Goal: Task Accomplishment & Management: Use online tool/utility

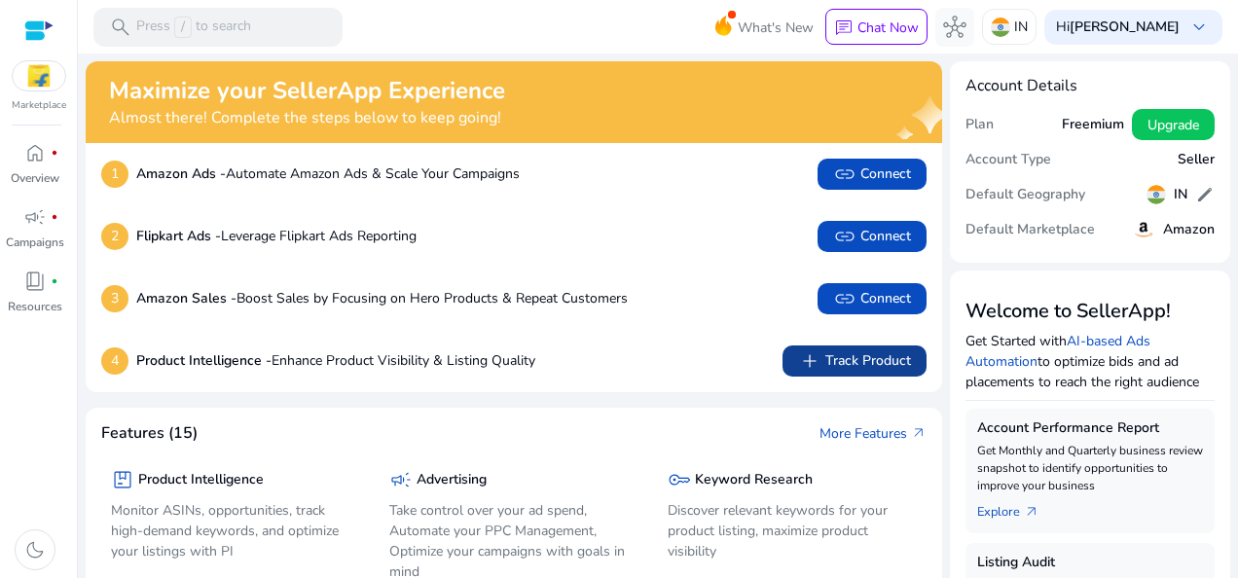
click at [822, 360] on span "add Track Product" at bounding box center [854, 360] width 113 height 23
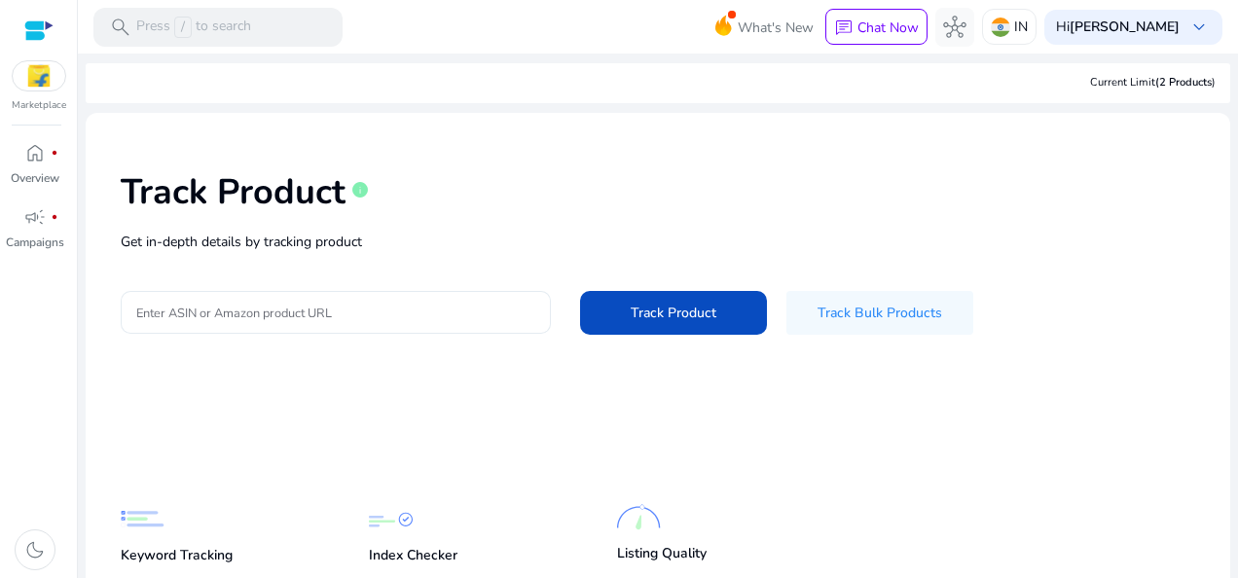
click at [362, 323] on div at bounding box center [335, 312] width 399 height 43
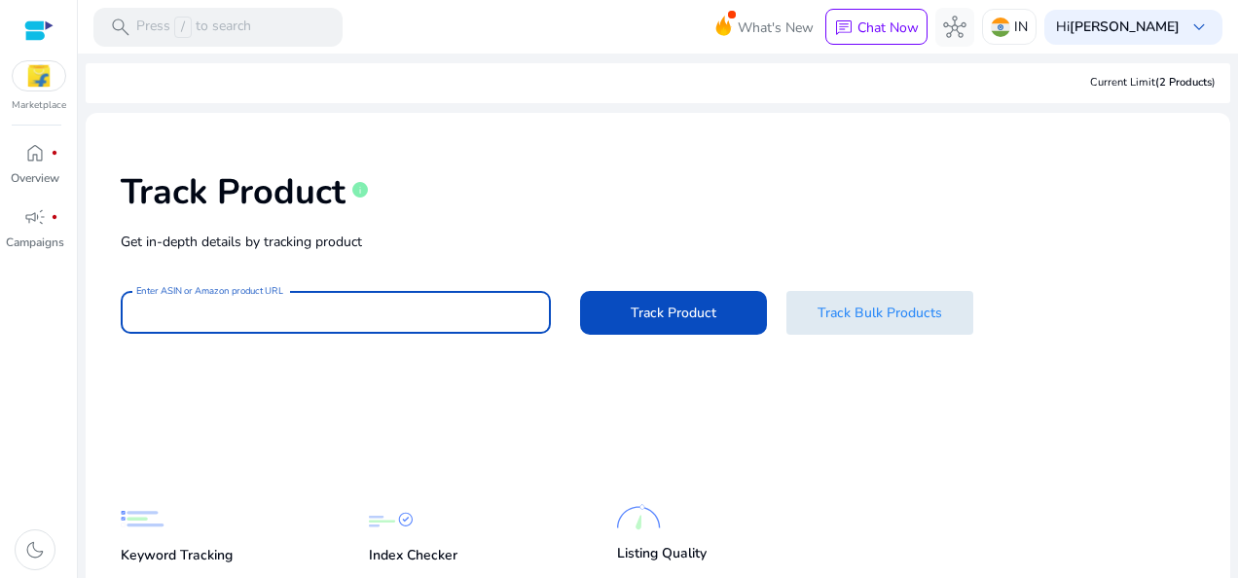
click at [876, 314] on span "Track Bulk Products" at bounding box center [879, 313] width 125 height 20
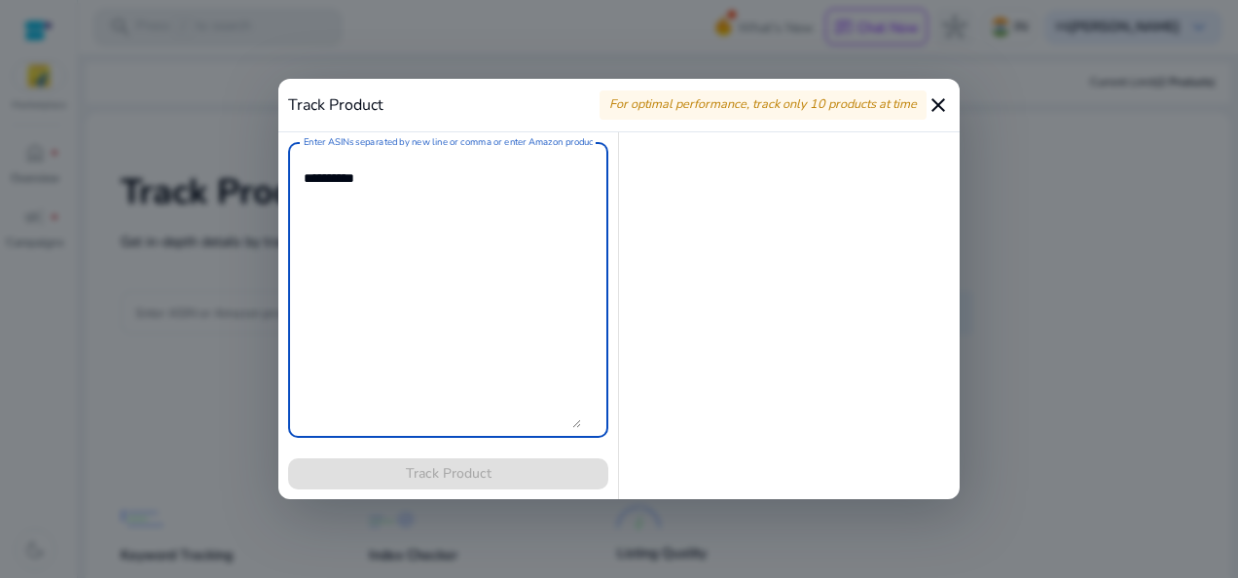
click at [935, 99] on mat-icon "close" at bounding box center [937, 104] width 23 height 23
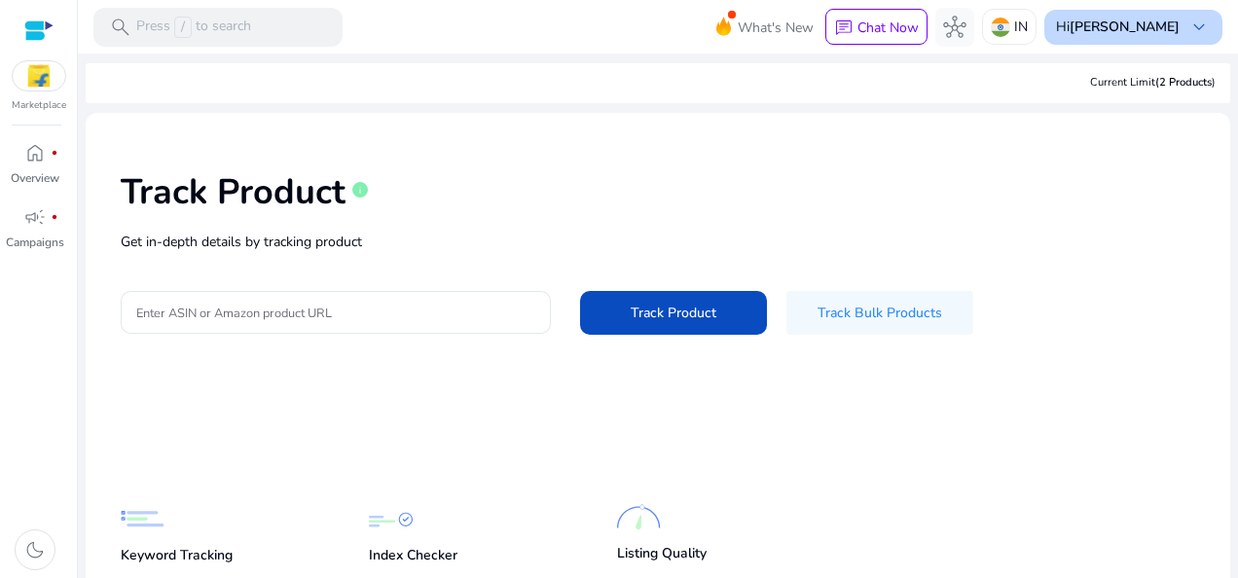
click at [1175, 27] on div "Hi [PERSON_NAME] keyboard_arrow_down" at bounding box center [1133, 27] width 178 height 35
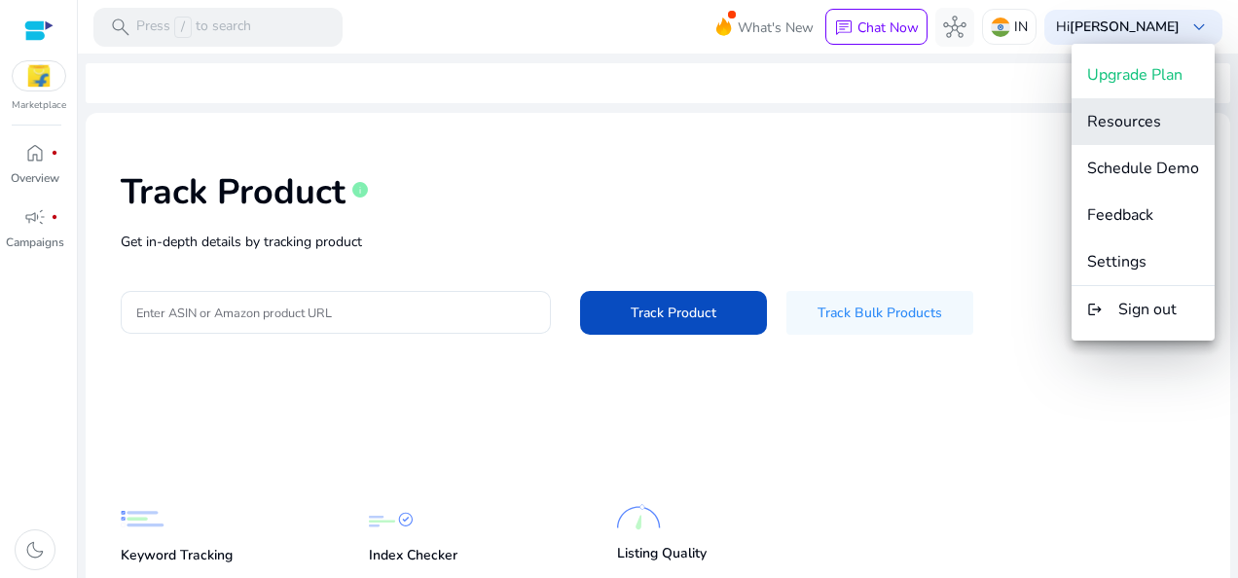
click at [1142, 119] on span "Resources" at bounding box center [1124, 121] width 74 height 21
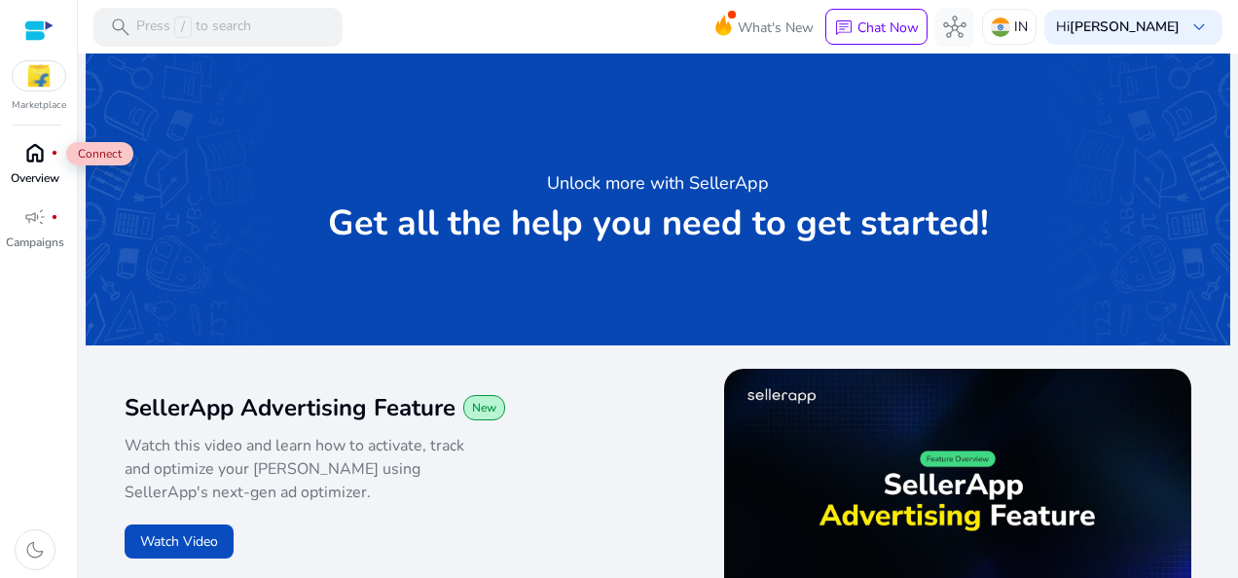
click at [44, 152] on span "home" at bounding box center [34, 152] width 23 height 23
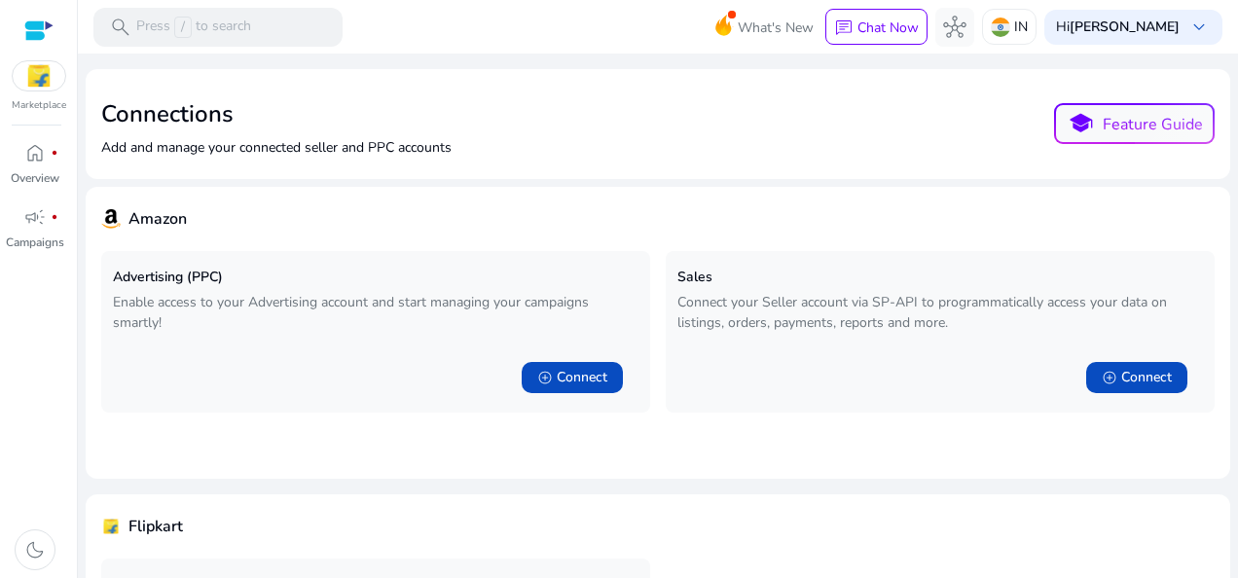
click at [43, 21] on div at bounding box center [38, 30] width 29 height 22
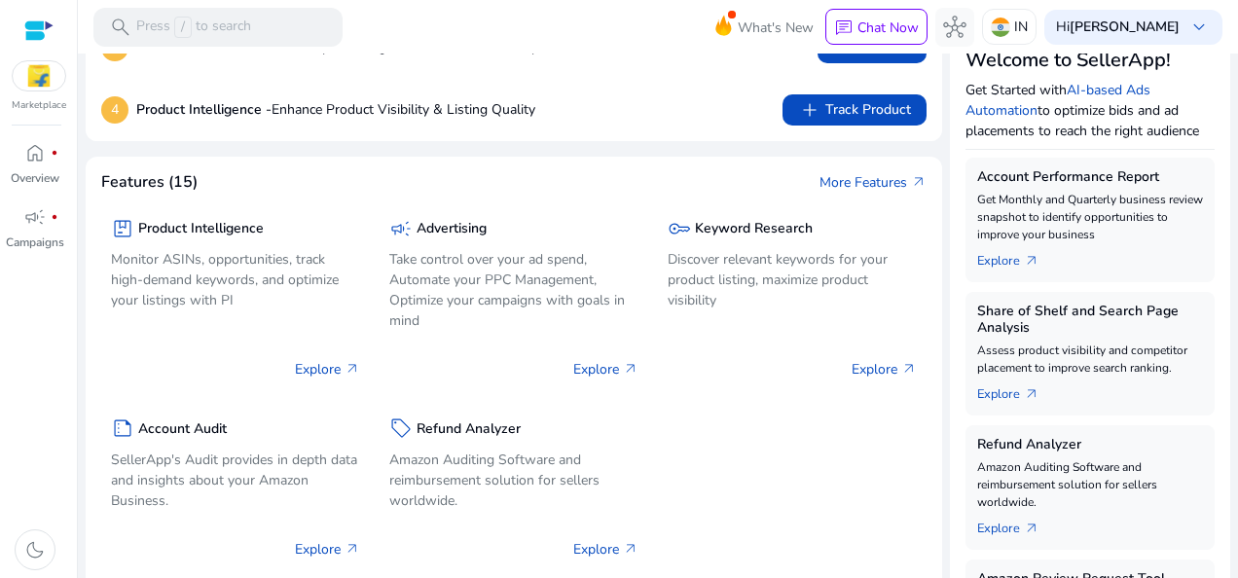
scroll to position [292, 0]
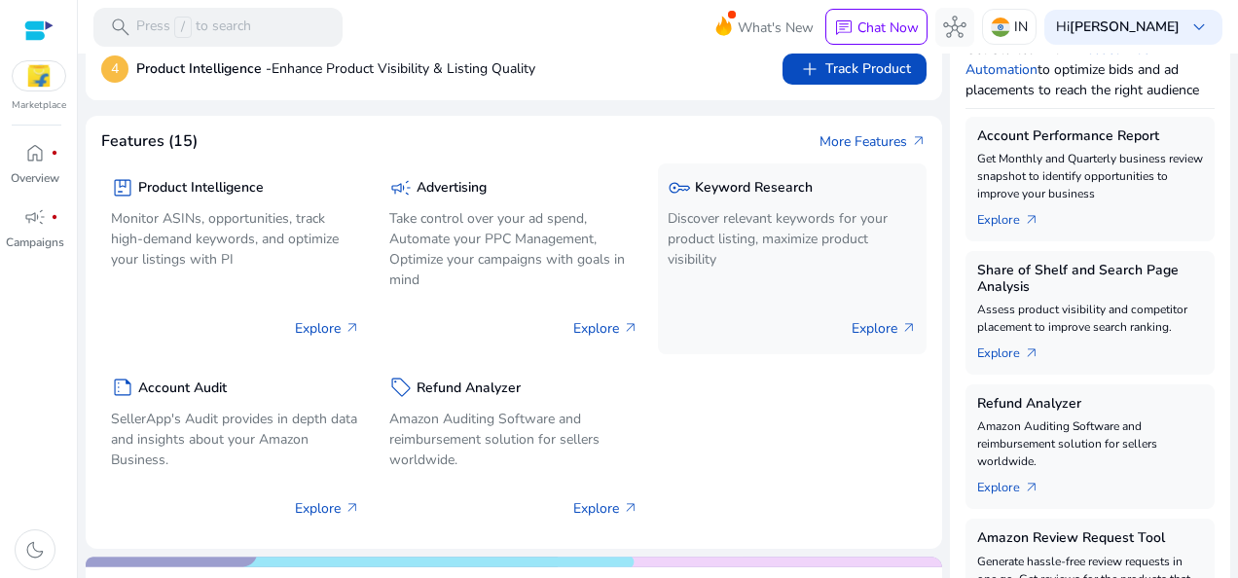
click at [760, 183] on h5 "Keyword Research" at bounding box center [754, 188] width 118 height 17
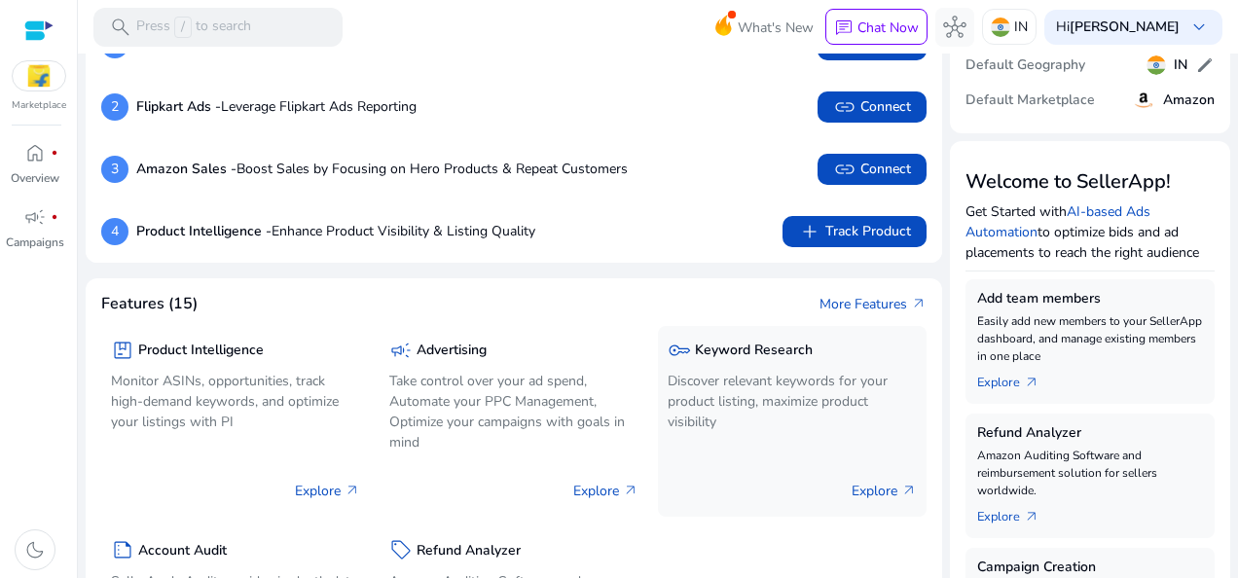
scroll to position [195, 0]
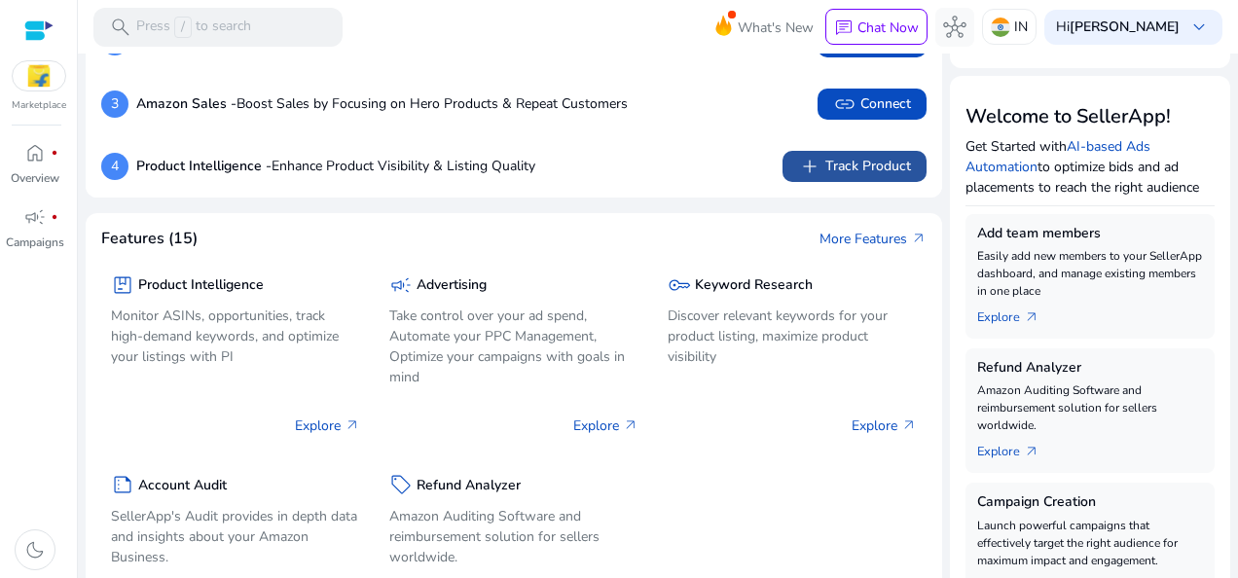
click at [837, 169] on span "add Track Product" at bounding box center [854, 166] width 113 height 23
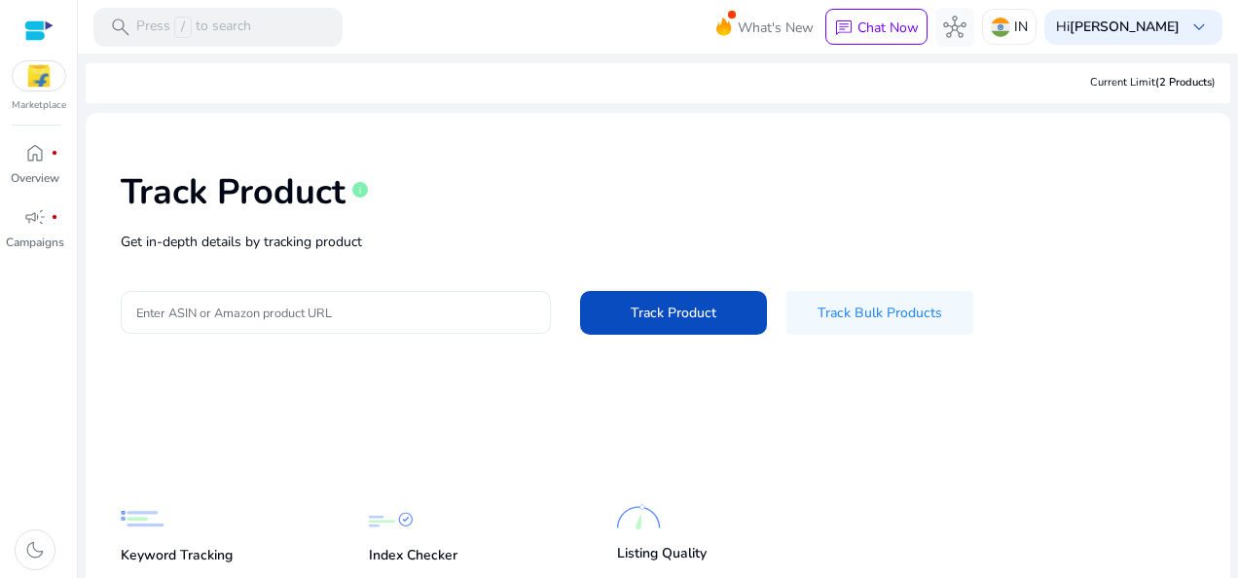
click at [289, 310] on input "Enter ASIN or Amazon product URL" at bounding box center [335, 312] width 399 height 21
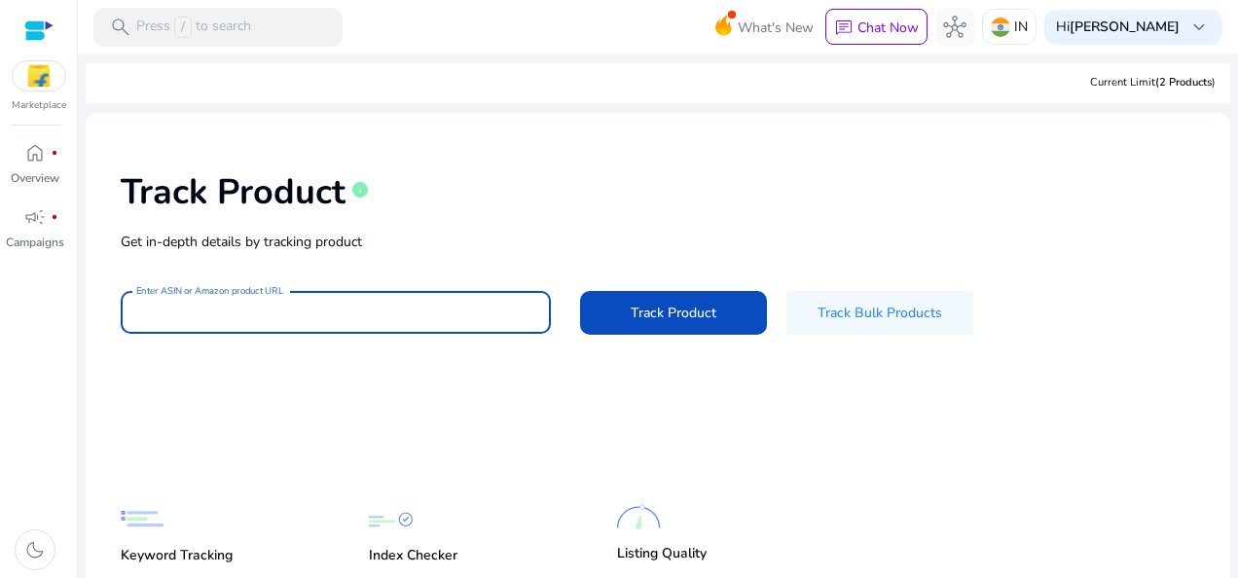
paste input "**********"
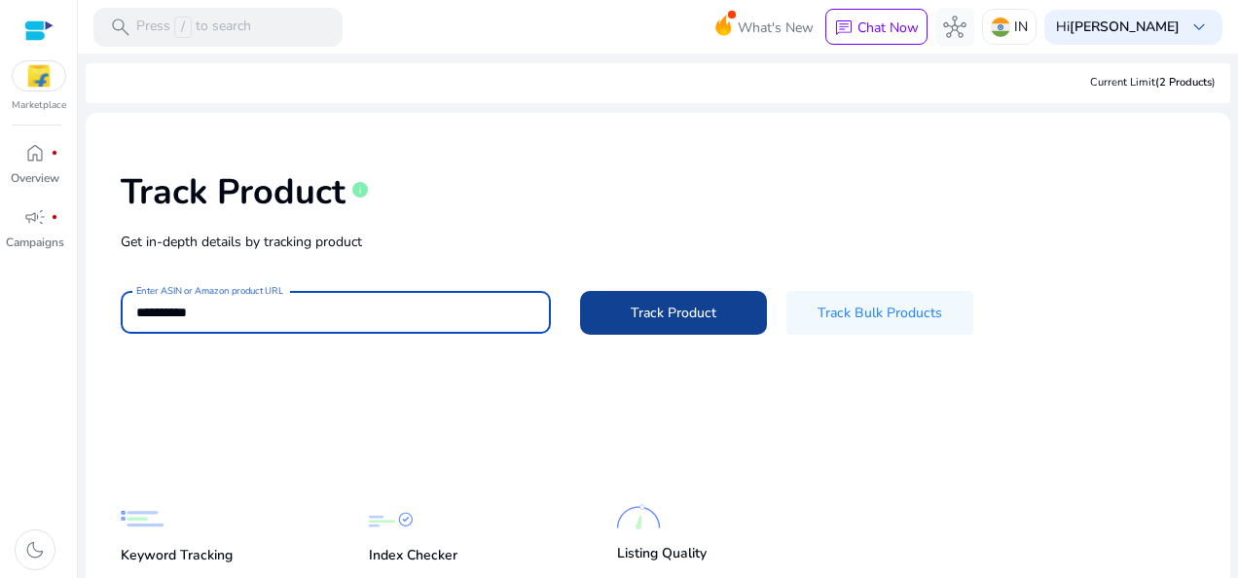
type input "**********"
click at [637, 315] on span "Track Product" at bounding box center [674, 313] width 86 height 20
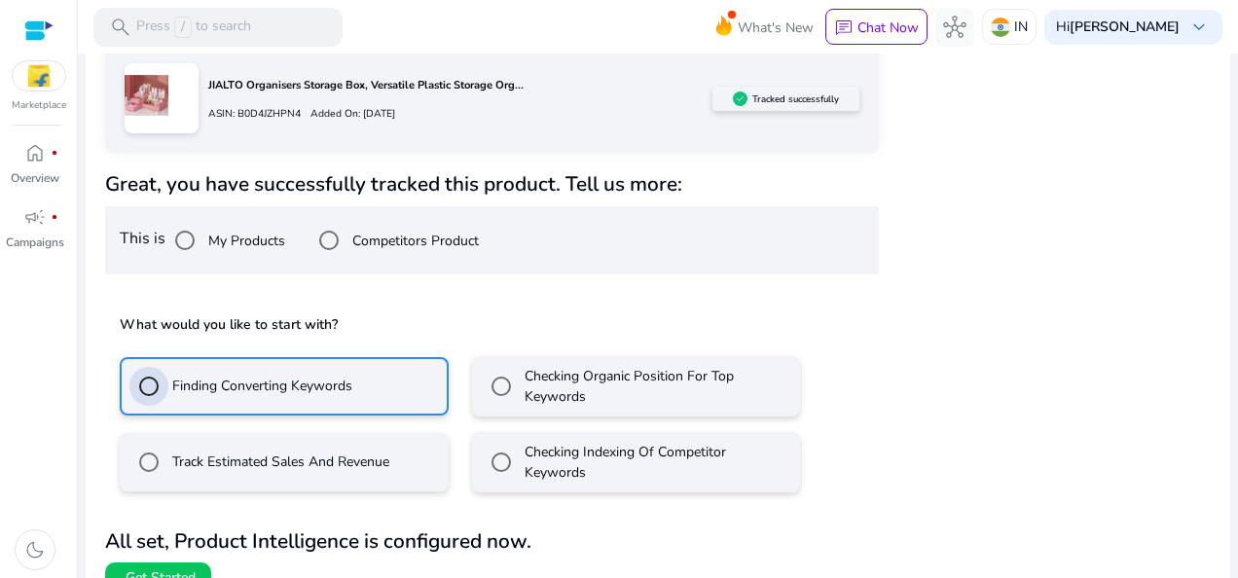
scroll to position [359, 0]
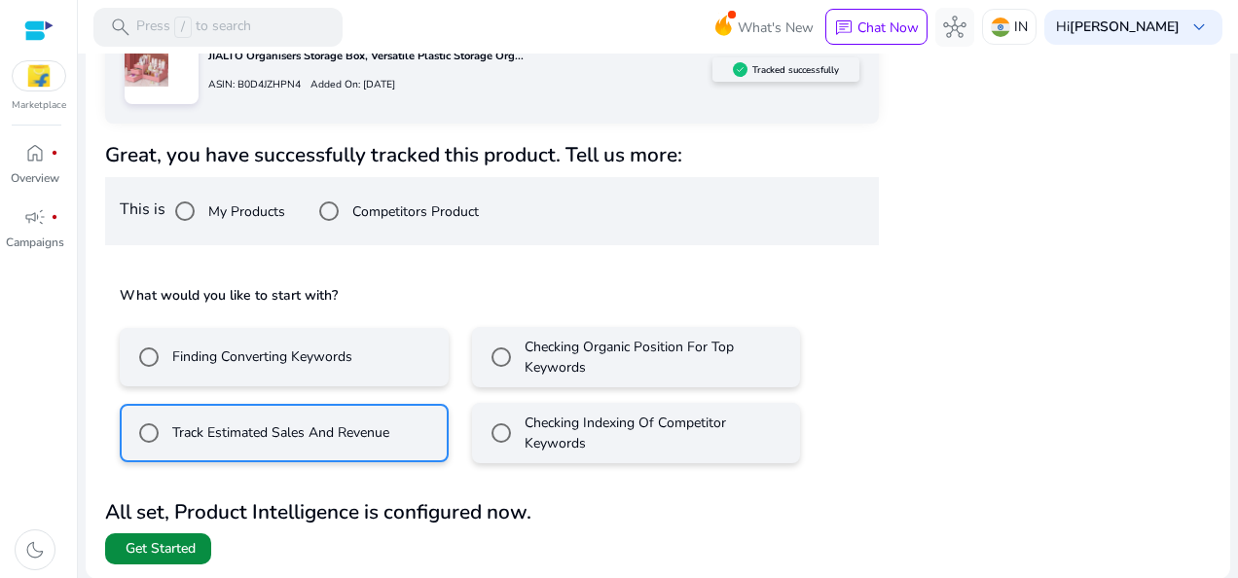
click at [165, 549] on span "Get Started" at bounding box center [161, 548] width 70 height 19
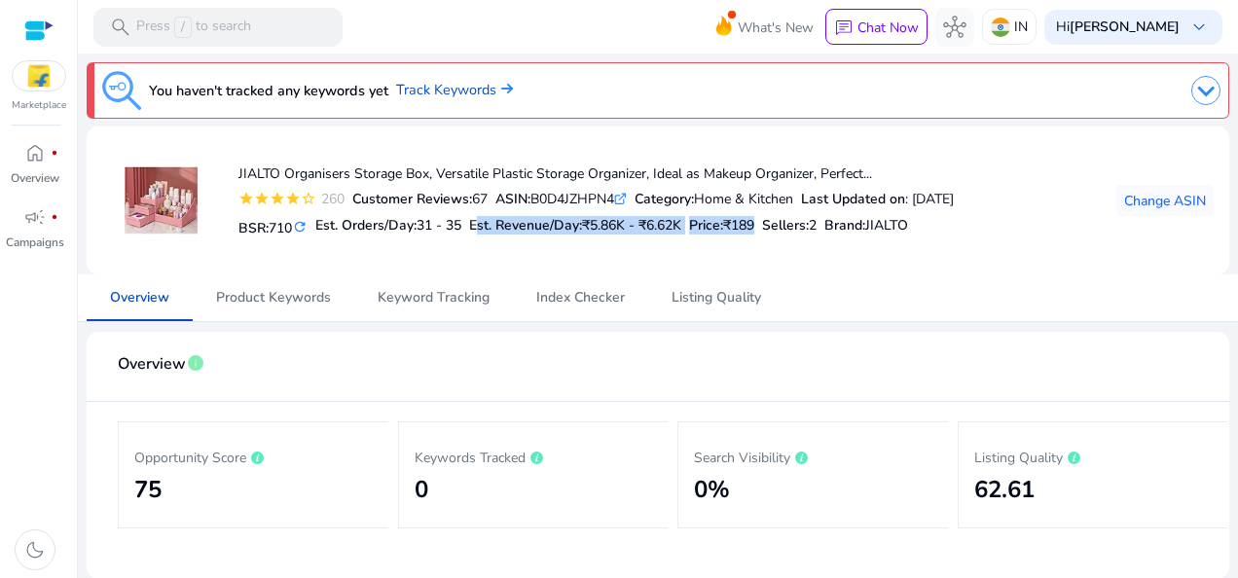
drag, startPoint x: 475, startPoint y: 226, endPoint x: 776, endPoint y: 228, distance: 300.7
click at [776, 228] on div "BSR: 710 refresh Est. Orders/Day: 31 - 35 Est. Revenue/Day: ₹5.86K - ₹6.62K Pri…" at bounding box center [595, 225] width 715 height 33
drag, startPoint x: 776, startPoint y: 228, endPoint x: 751, endPoint y: 270, distance: 48.4
click at [751, 270] on mat-card "JIALTO Organisers Storage Box, Versatile Plastic Storage Organizer, Ideal as Ma…" at bounding box center [658, 200] width 1142 height 148
click at [843, 272] on mat-card "JIALTO Organisers Storage Box, Versatile Plastic Storage Organizer, Ideal as Ma…" at bounding box center [658, 200] width 1142 height 148
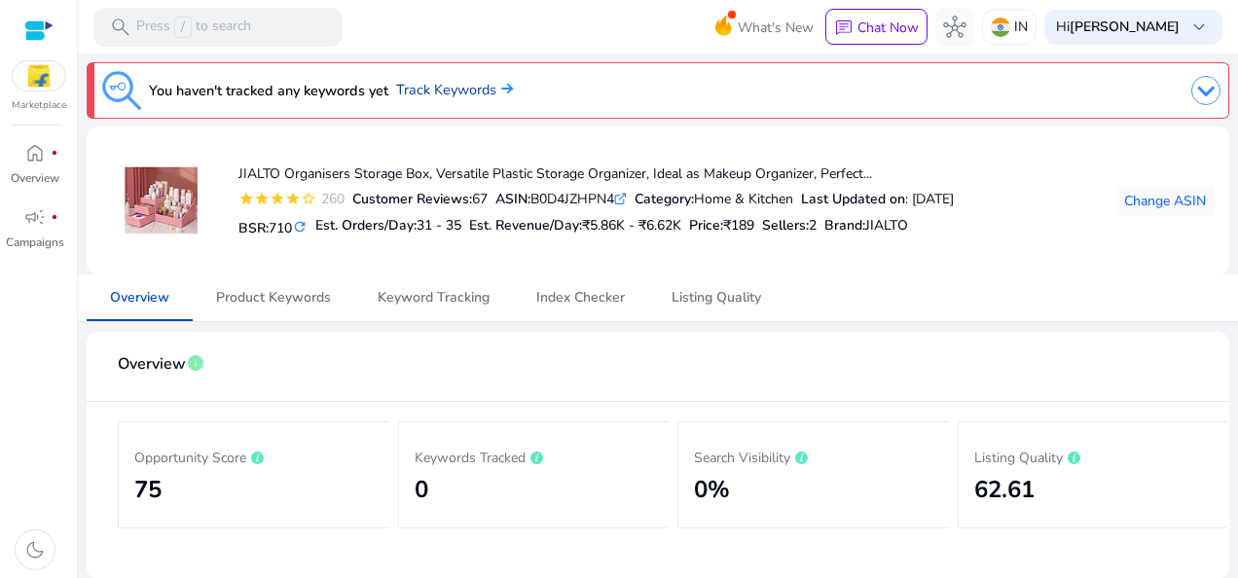
click at [432, 92] on link "Track Keywords" at bounding box center [454, 90] width 117 height 21
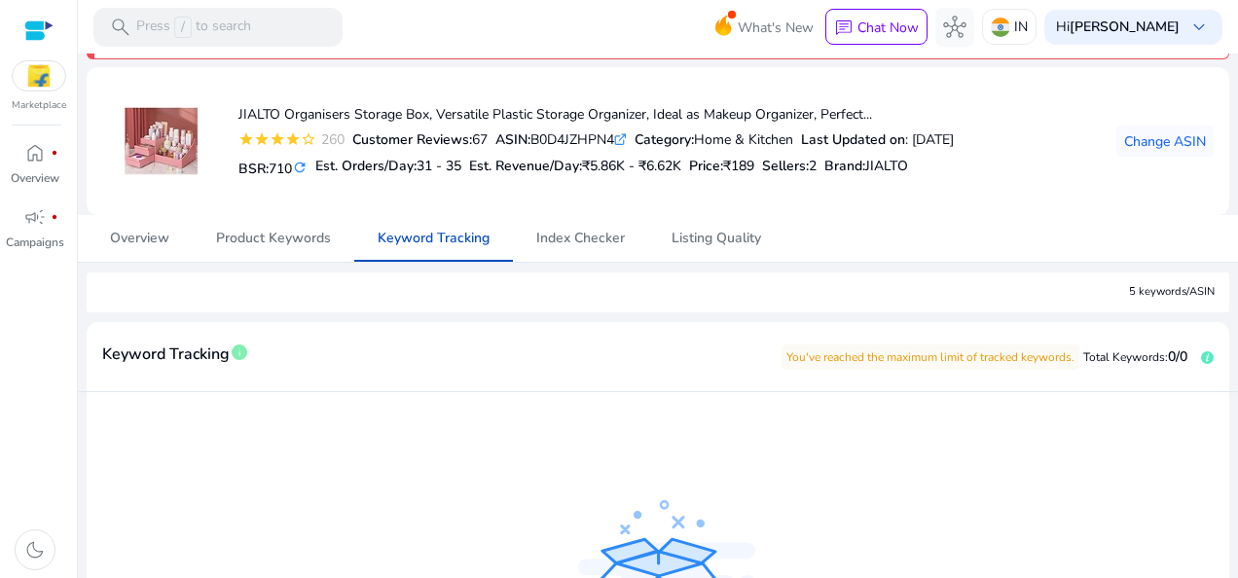
scroll to position [29, 0]
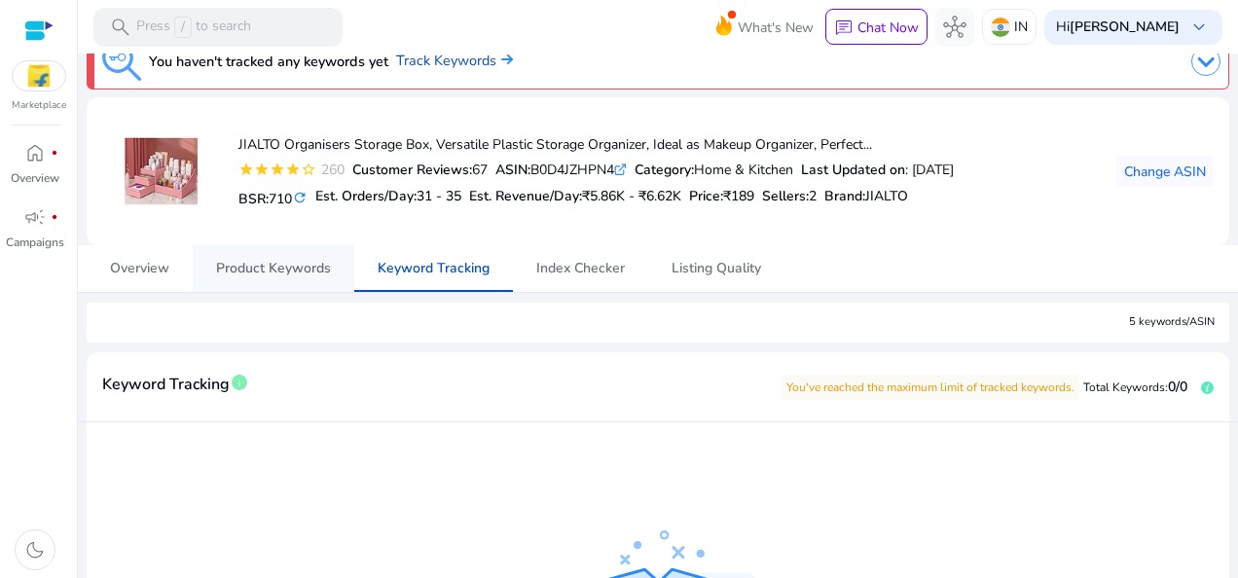
click at [265, 270] on span "Product Keywords" at bounding box center [273, 269] width 115 height 14
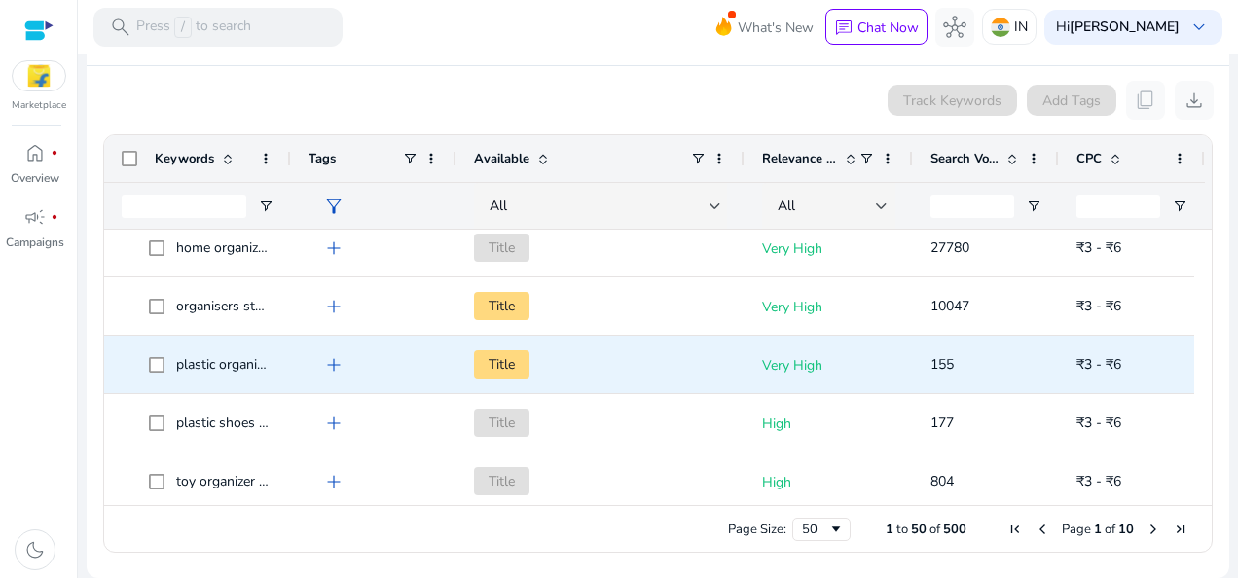
scroll to position [1404, 0]
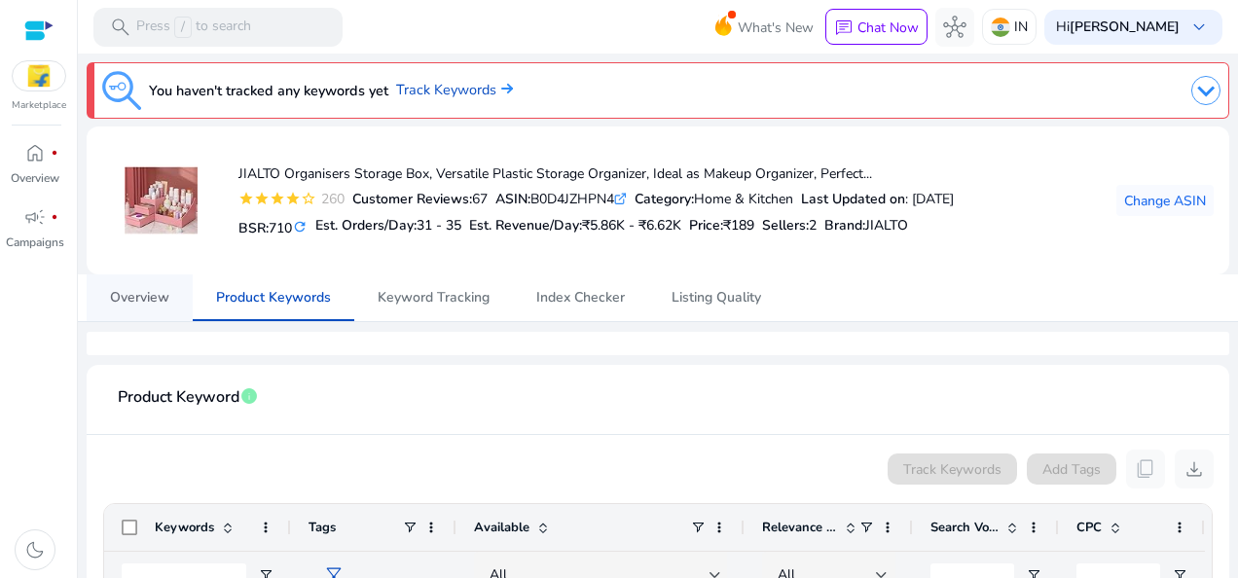
click at [142, 291] on span "Overview" at bounding box center [139, 298] width 59 height 14
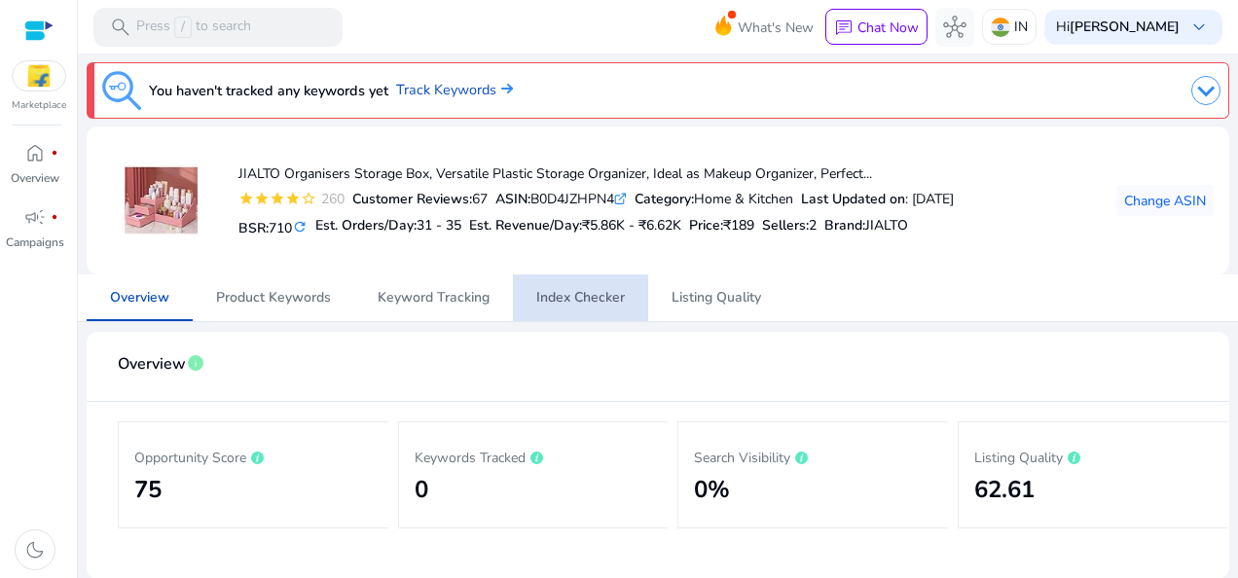
click at [586, 300] on span "Index Checker" at bounding box center [580, 298] width 89 height 14
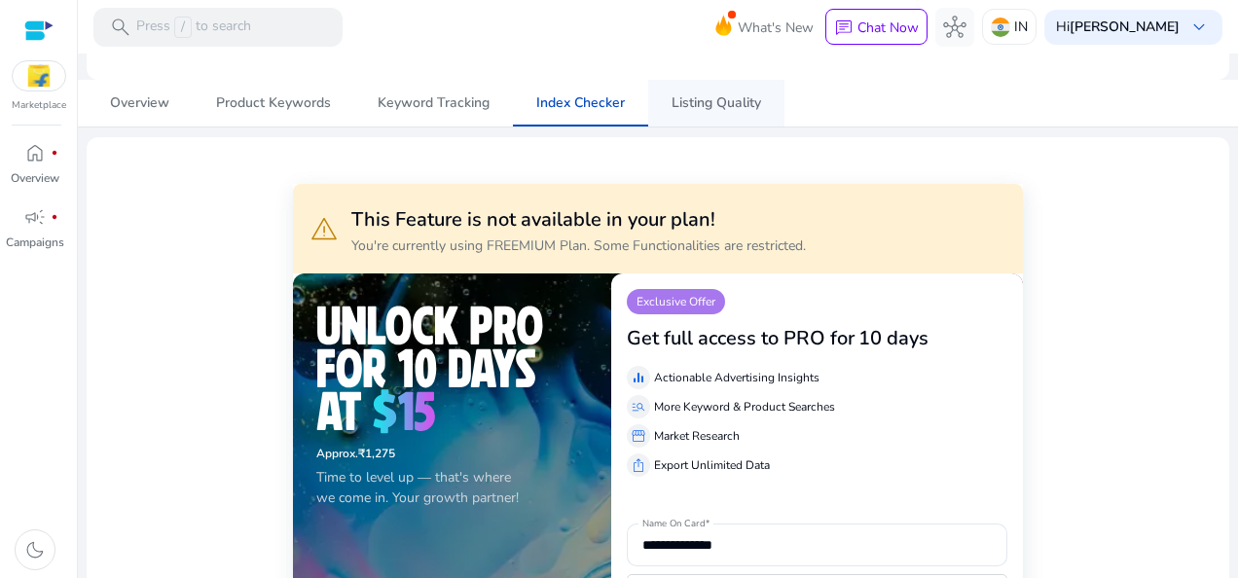
click at [728, 102] on span "Listing Quality" at bounding box center [716, 103] width 90 height 14
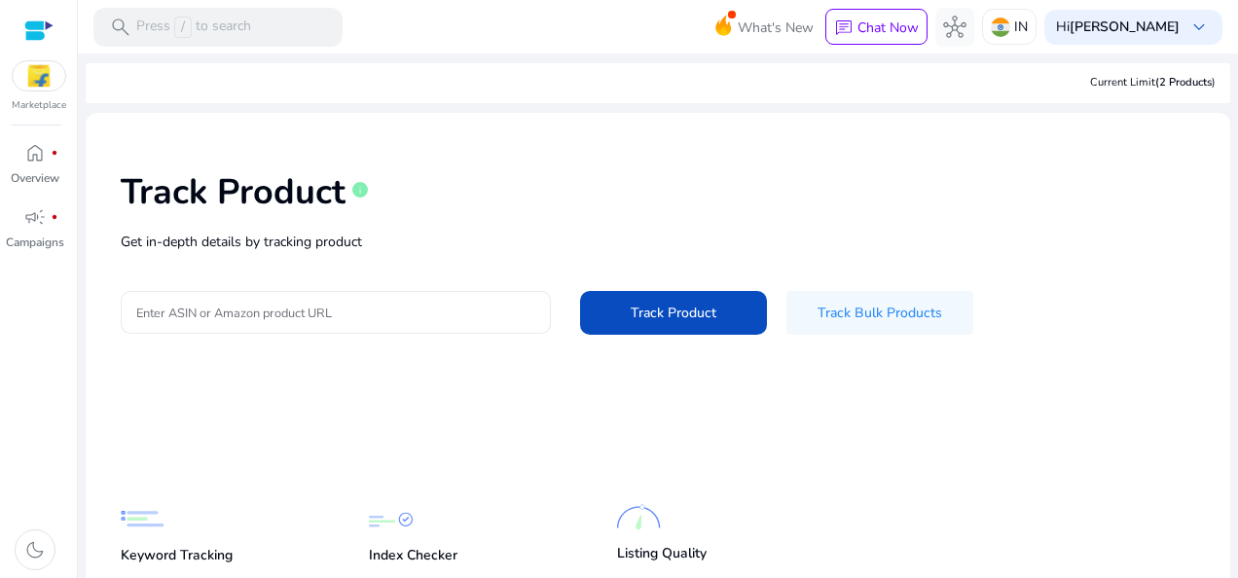
click at [289, 309] on input "Enter ASIN or Amazon product URL" at bounding box center [335, 312] width 399 height 21
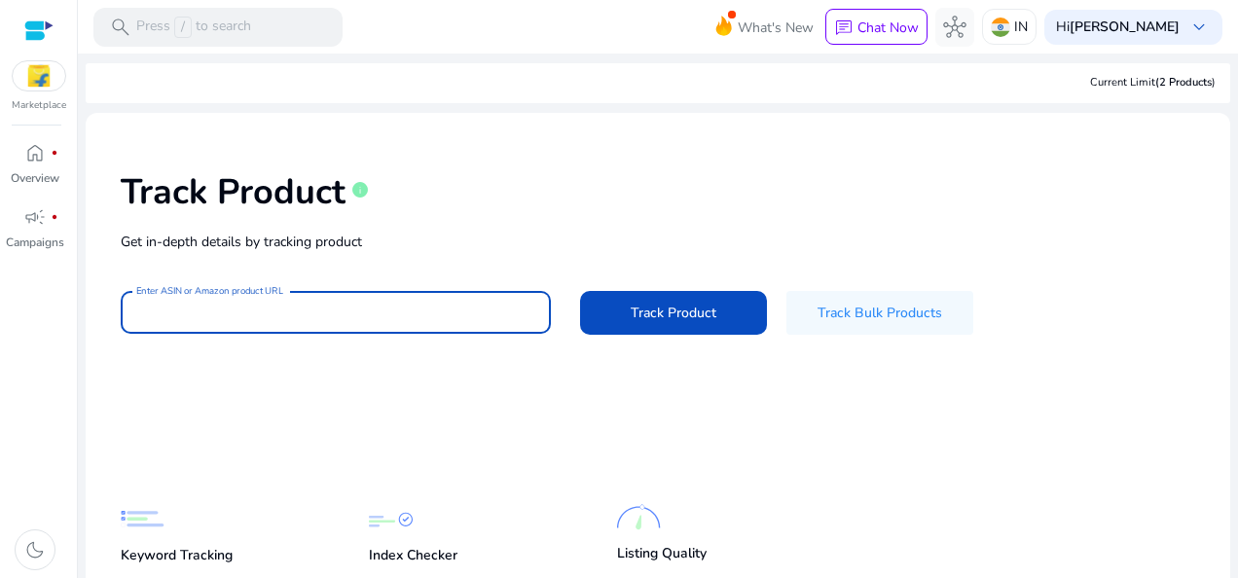
paste input "**********"
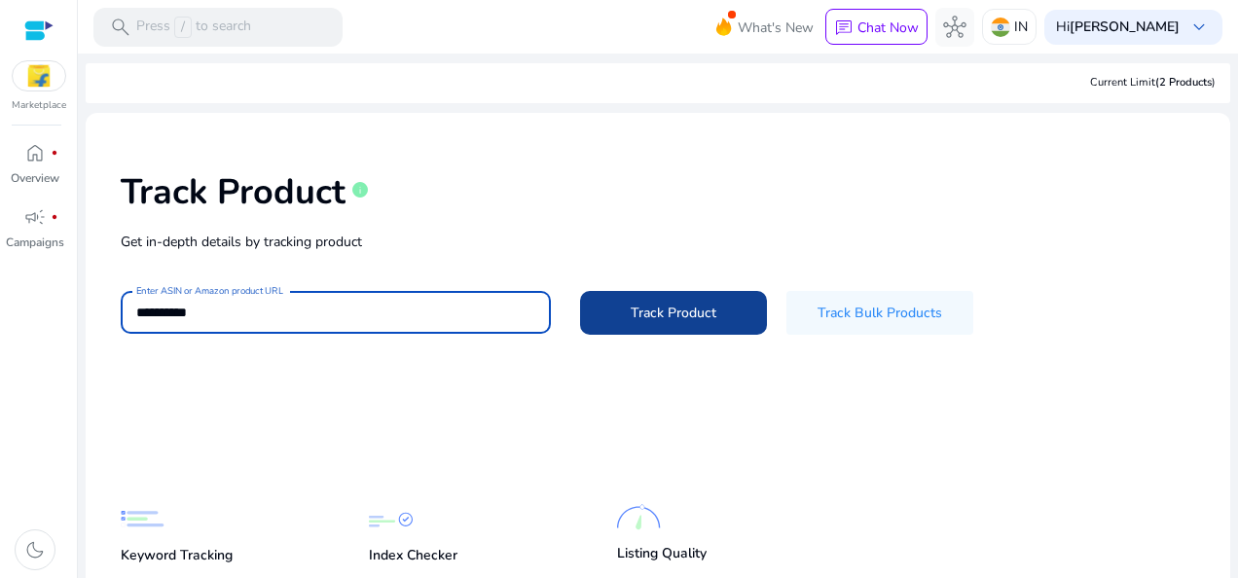
type input "**********"
click at [690, 303] on span "Track Product" at bounding box center [674, 313] width 86 height 20
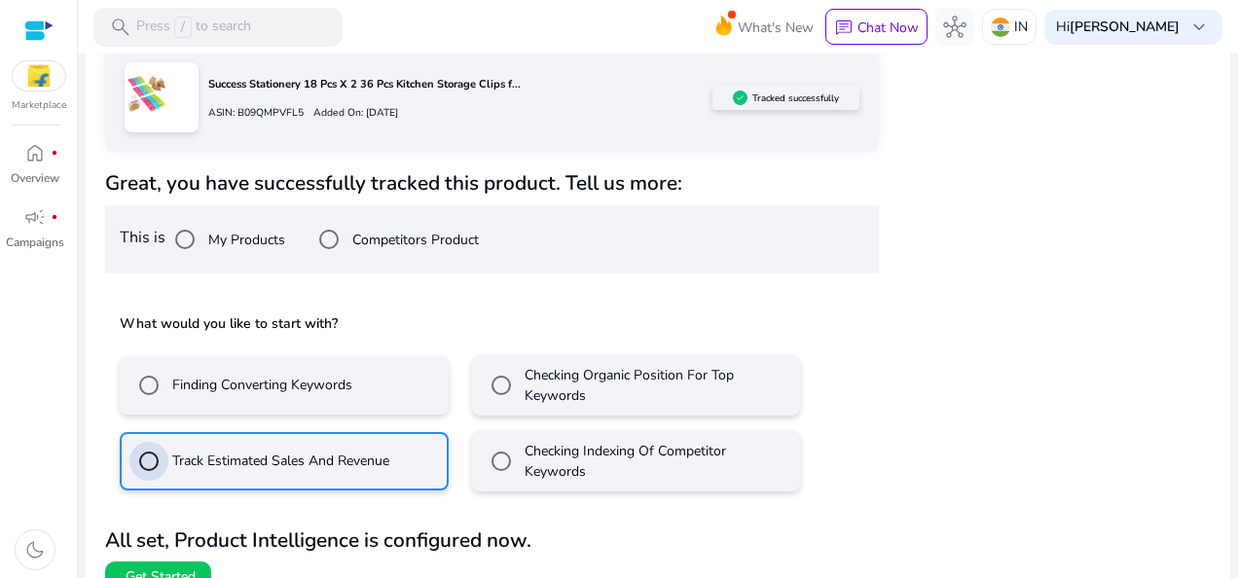
scroll to position [359, 0]
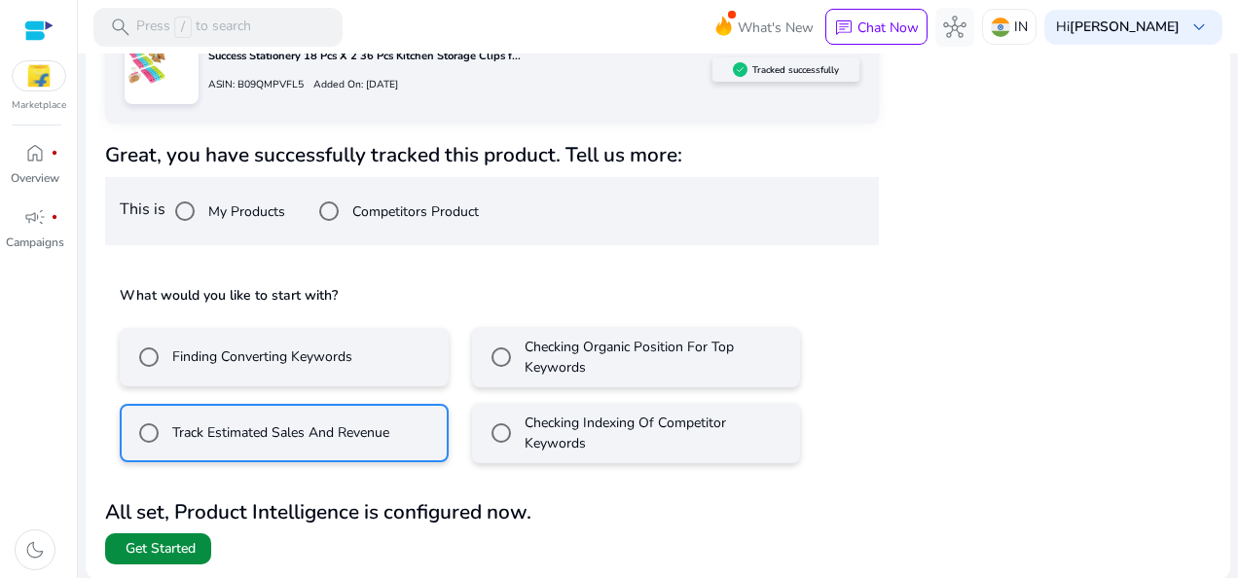
click at [143, 541] on span "Get Started" at bounding box center [161, 548] width 70 height 19
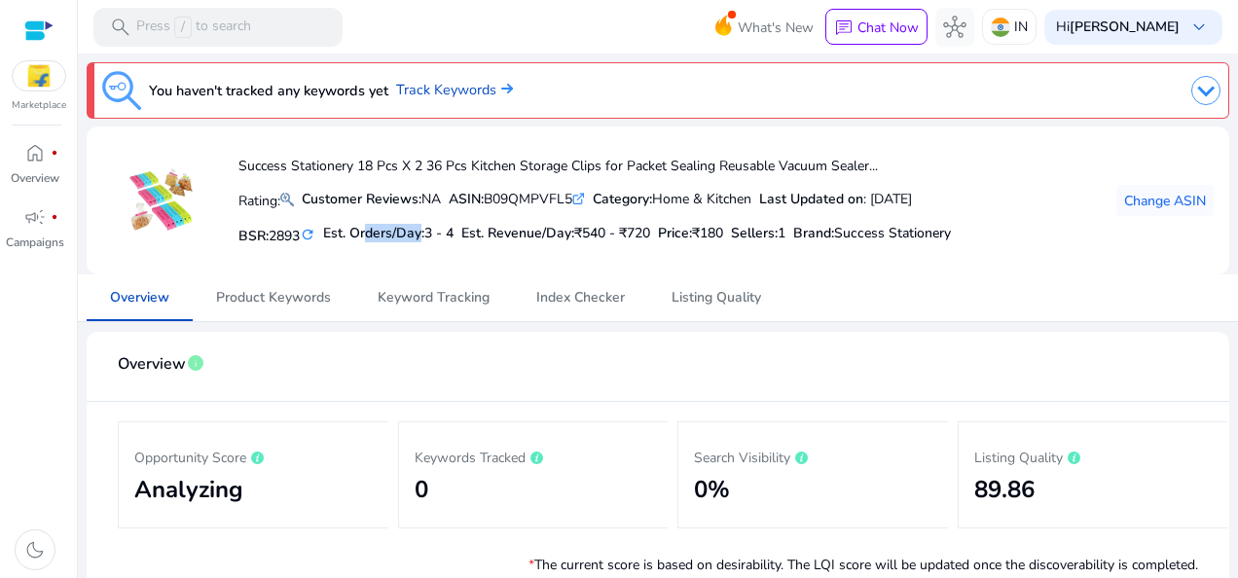
drag, startPoint x: 362, startPoint y: 232, endPoint x: 420, endPoint y: 239, distance: 58.9
click at [420, 239] on h5 "Est. Orders/Day: 3 - 4" at bounding box center [388, 234] width 130 height 17
drag, startPoint x: 420, startPoint y: 239, endPoint x: 472, endPoint y: 255, distance: 53.9
click at [472, 255] on div "Success Stationery 18 Pcs X 2 36 Pcs Kitchen Storage Clips for Packet Sealing R…" at bounding box center [526, 200] width 849 height 117
click at [296, 302] on span "Product Keywords" at bounding box center [273, 298] width 115 height 14
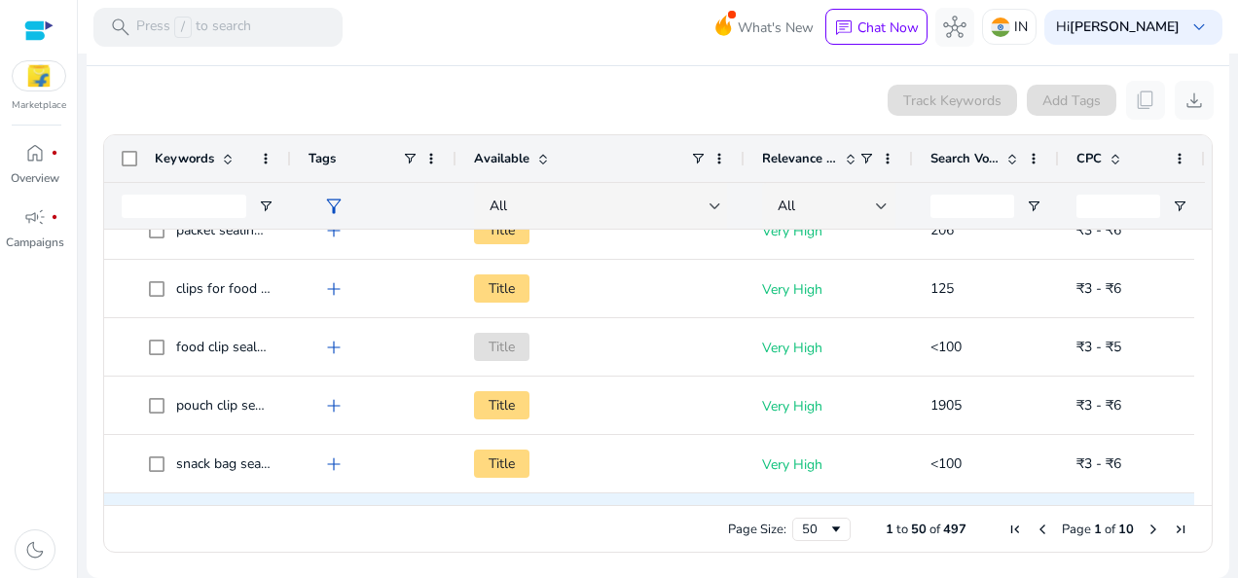
scroll to position [1168, 0]
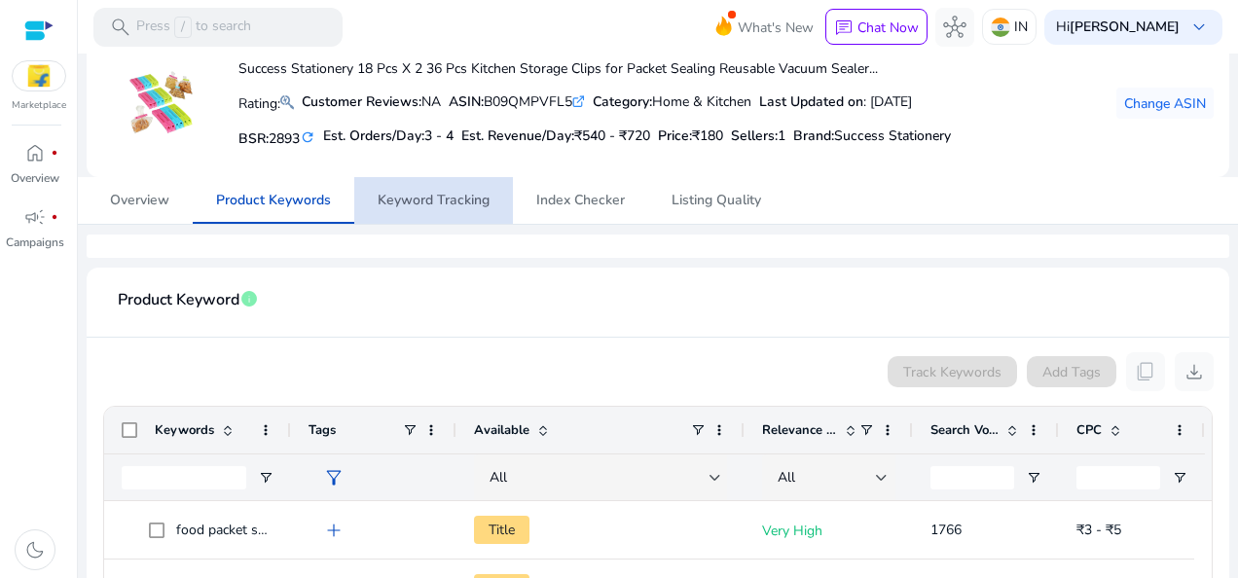
click at [462, 201] on span "Keyword Tracking" at bounding box center [434, 201] width 112 height 14
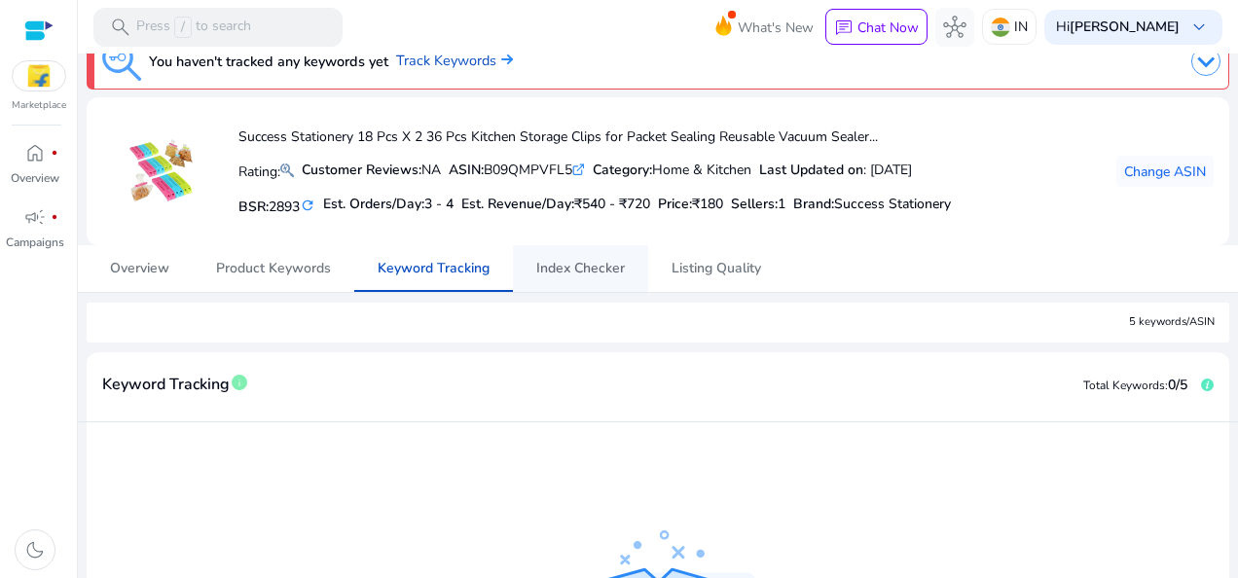
click at [586, 272] on span "Index Checker" at bounding box center [580, 269] width 89 height 14
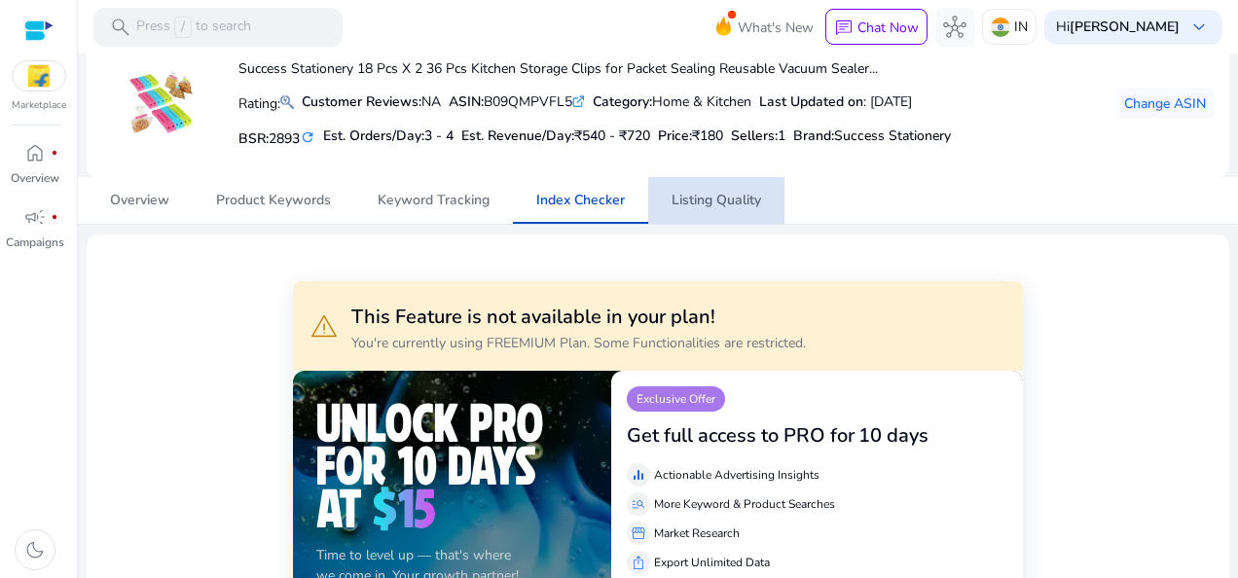
click at [714, 197] on span "Listing Quality" at bounding box center [716, 201] width 90 height 14
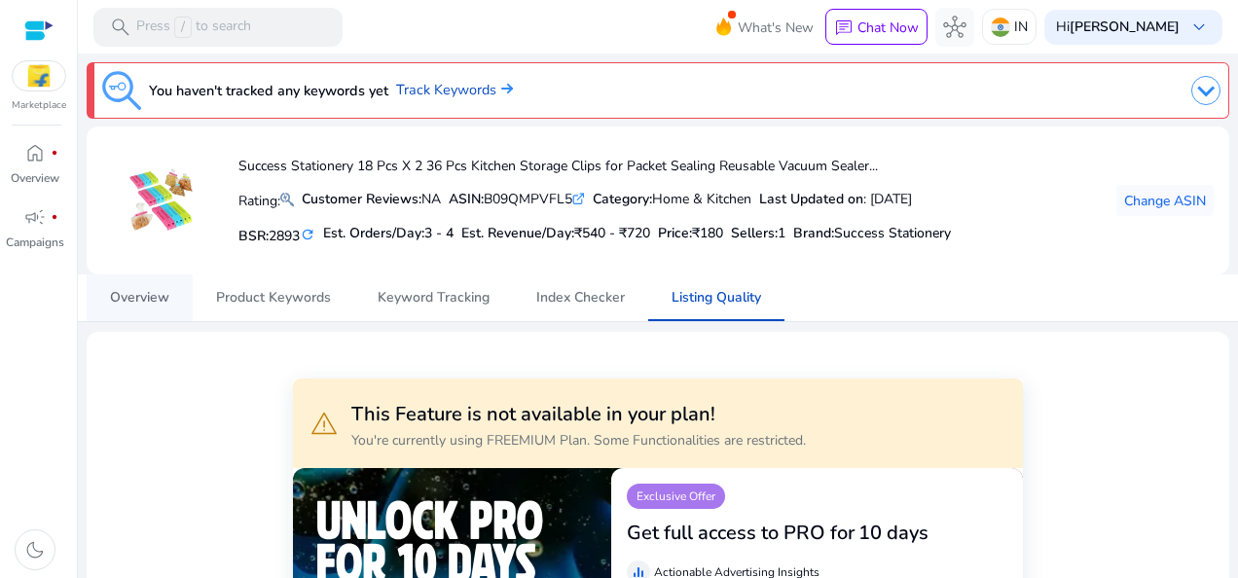
click at [132, 292] on span "Overview" at bounding box center [139, 298] width 59 height 14
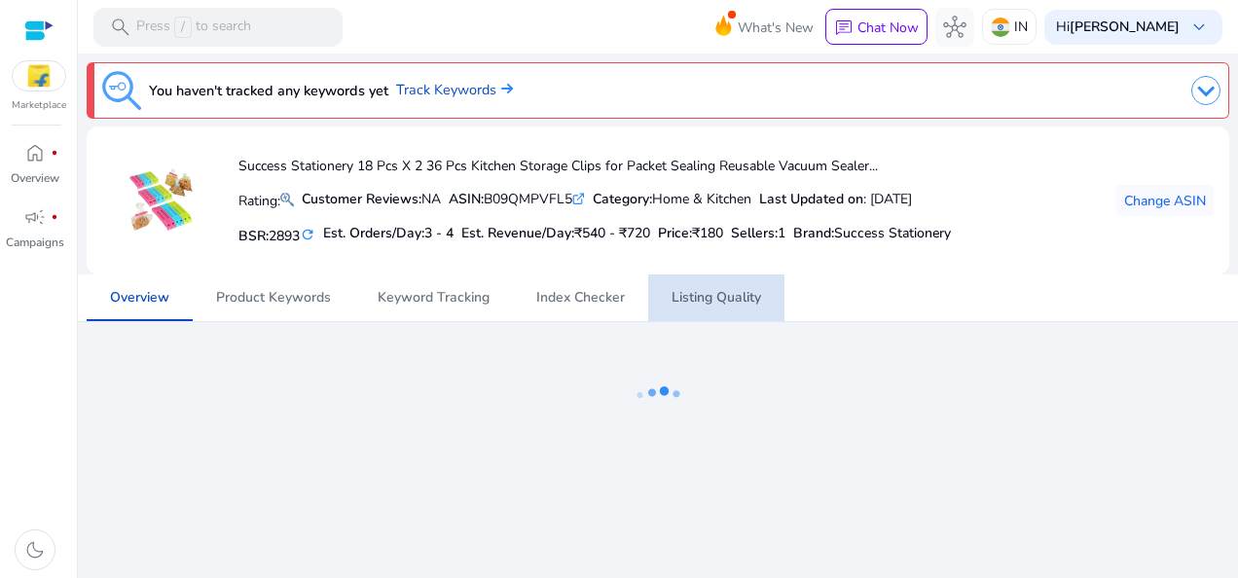
click at [721, 294] on span "Listing Quality" at bounding box center [716, 298] width 90 height 14
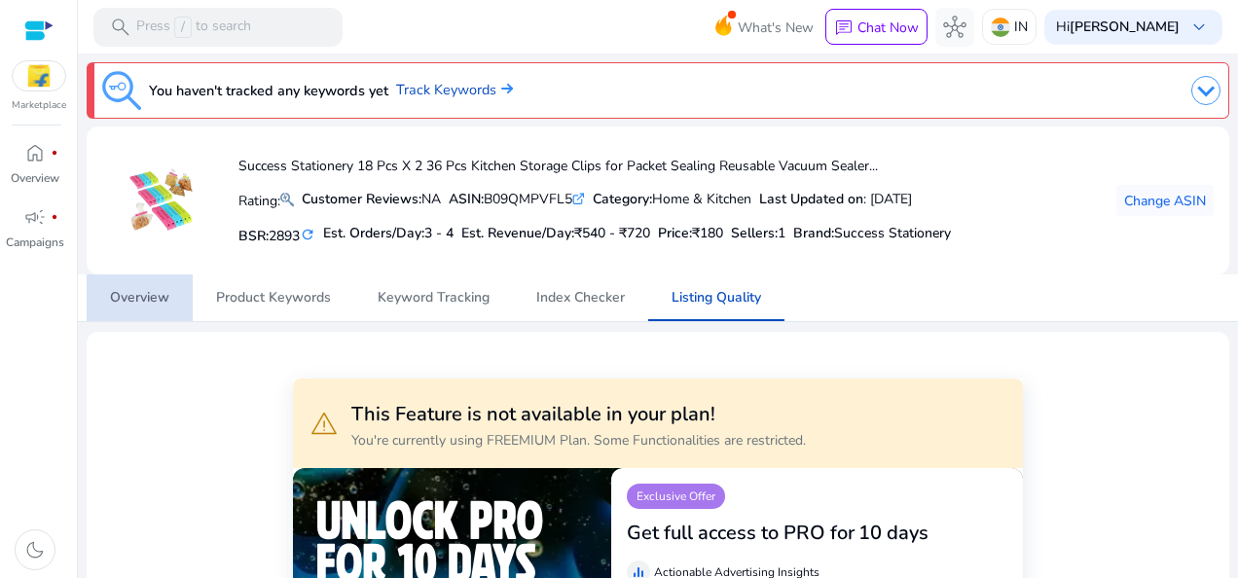
click at [138, 291] on span "Overview" at bounding box center [139, 298] width 59 height 14
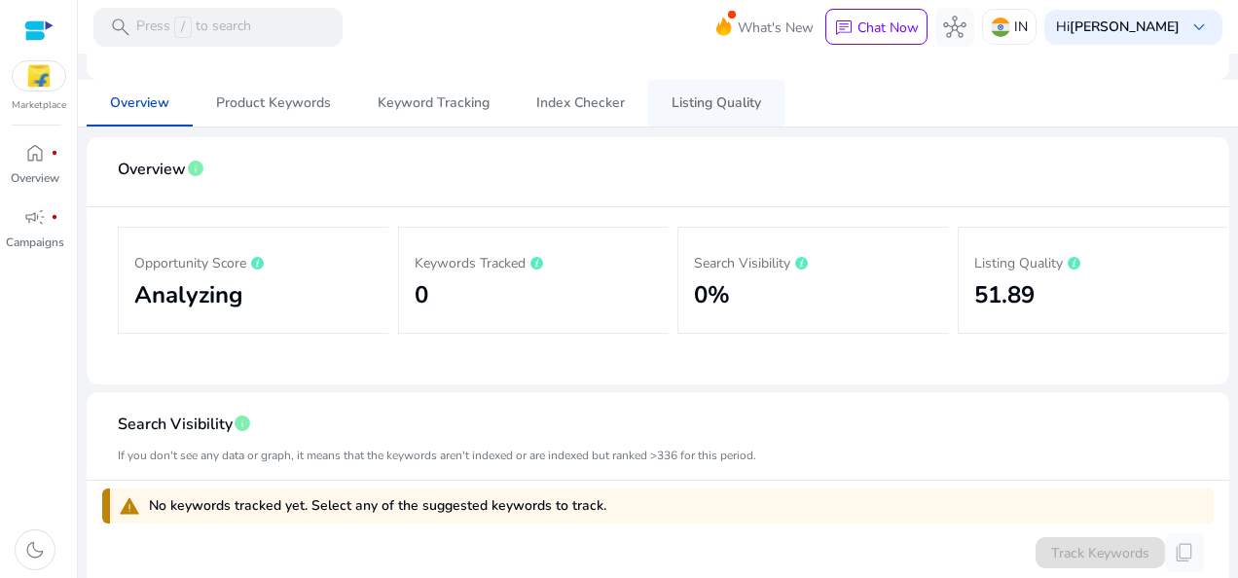
click at [708, 99] on span "Listing Quality" at bounding box center [716, 103] width 90 height 14
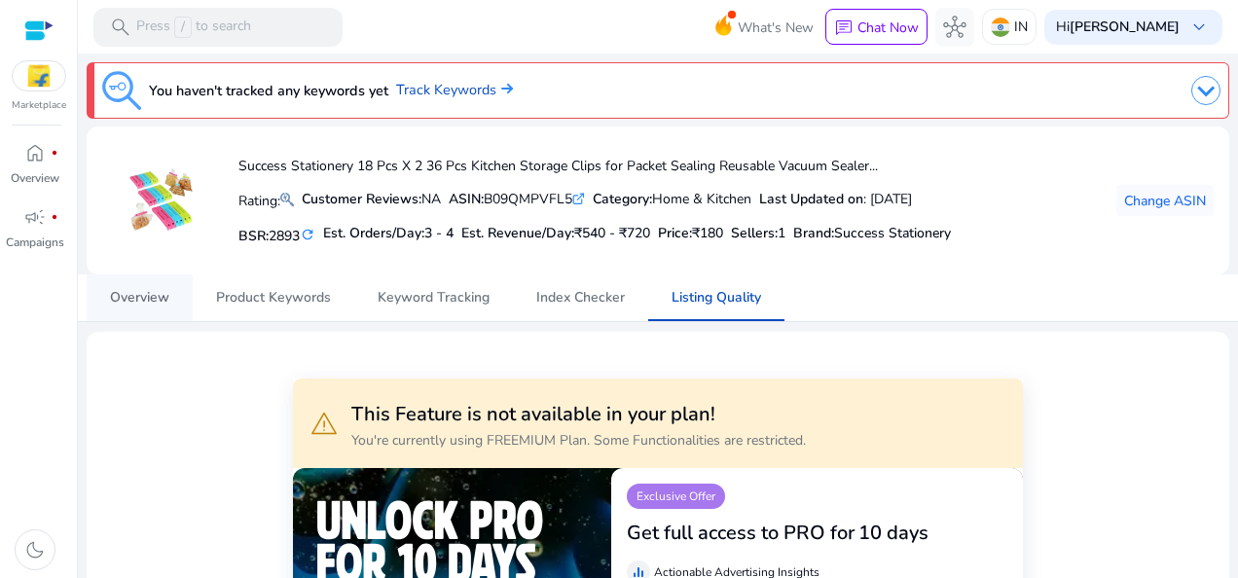
click at [111, 292] on span "Overview" at bounding box center [139, 298] width 59 height 14
click at [1166, 191] on span "Change ASIN" at bounding box center [1165, 201] width 82 height 20
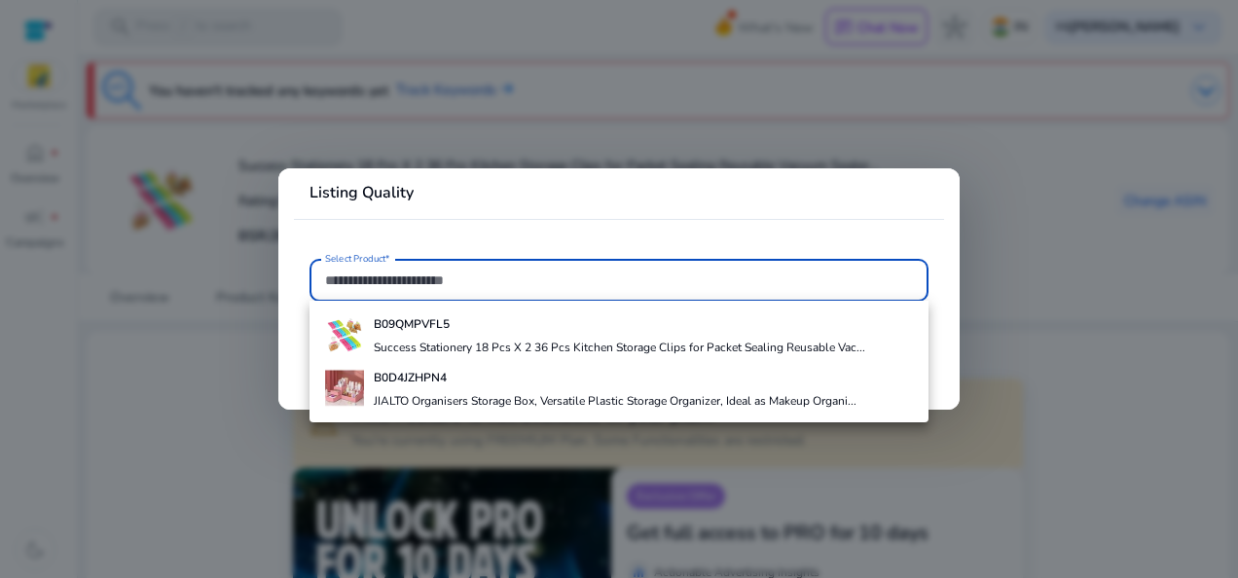
paste input "**********"
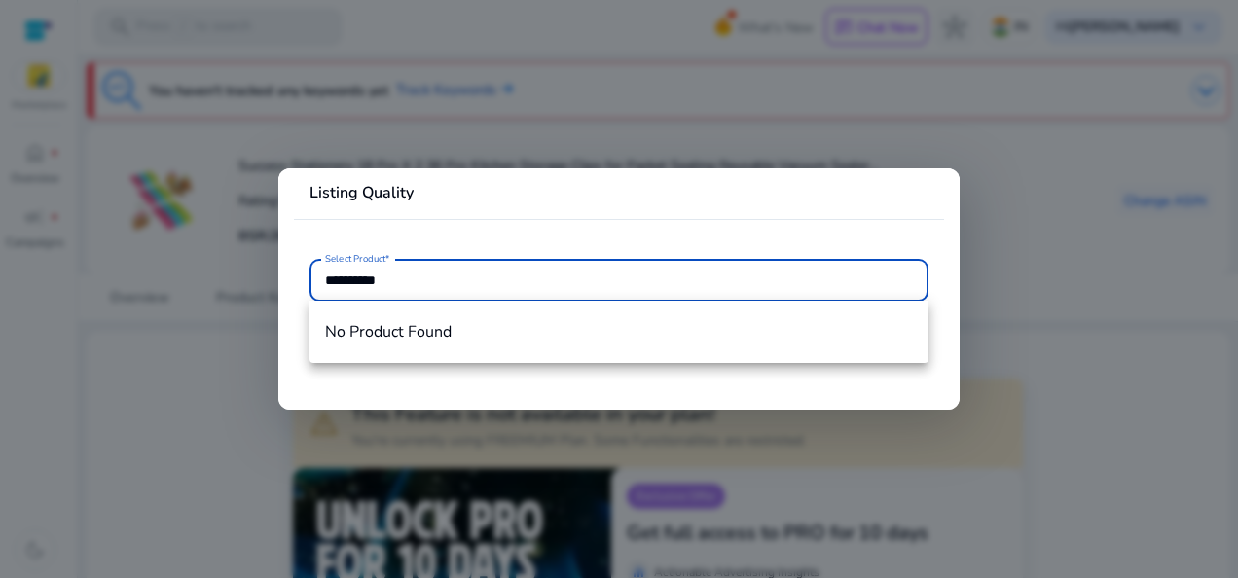
type input "**********"
click at [487, 121] on div at bounding box center [619, 289] width 1238 height 578
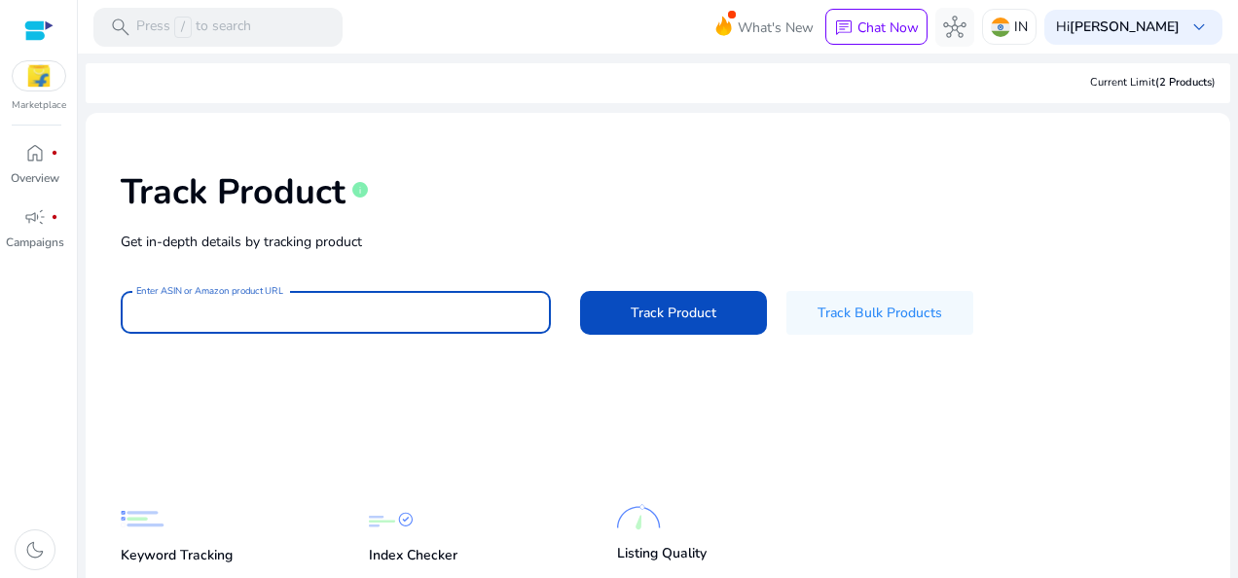
click at [208, 306] on input "Enter ASIN or Amazon product URL" at bounding box center [335, 312] width 399 height 21
paste input "**********"
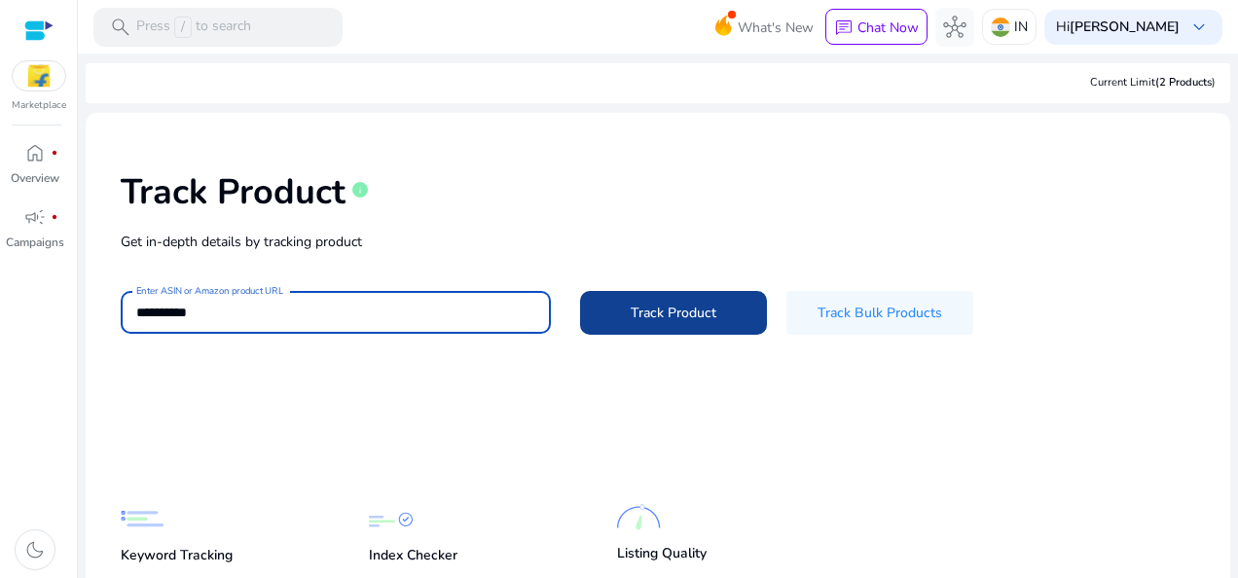
type input "**********"
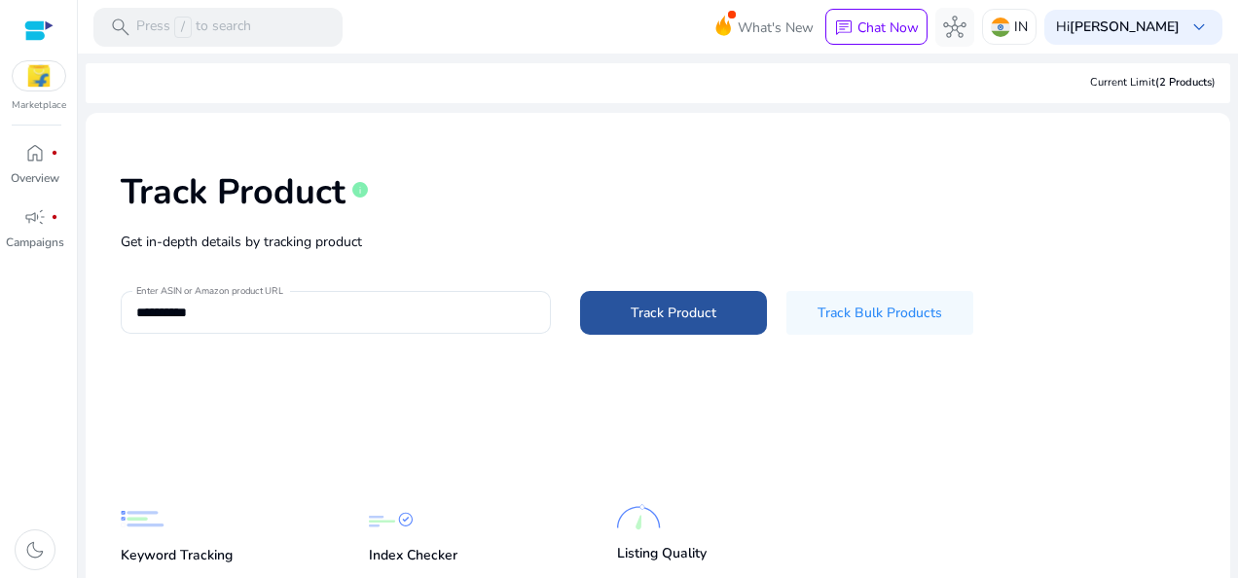
click at [658, 313] on span "Track Product" at bounding box center [674, 313] width 86 height 20
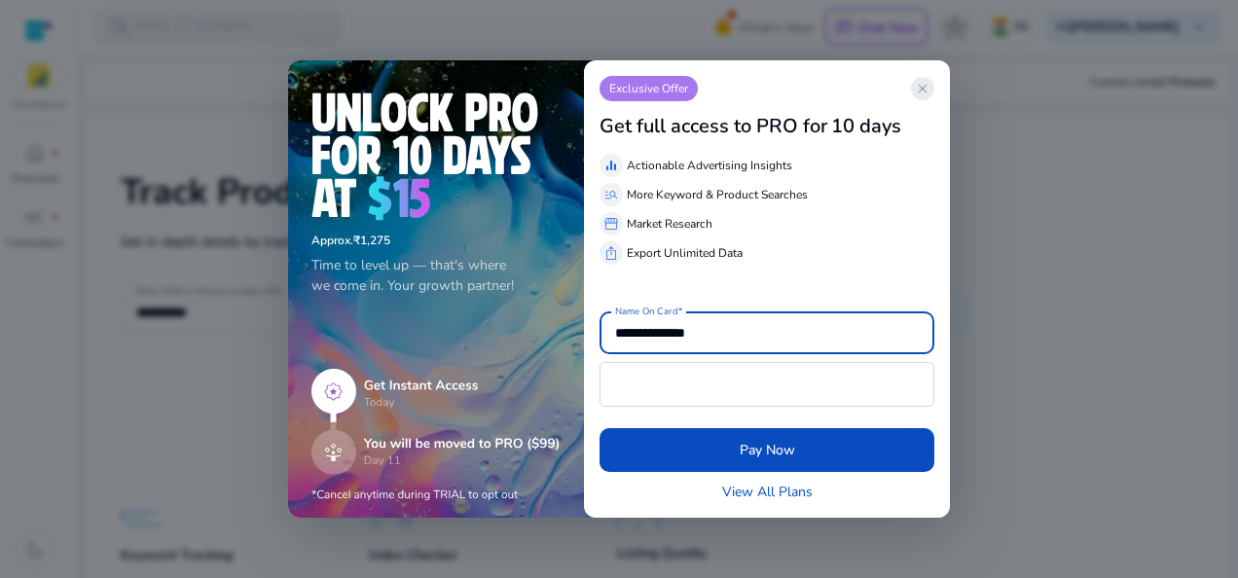
click at [924, 81] on span "close" at bounding box center [923, 89] width 16 height 16
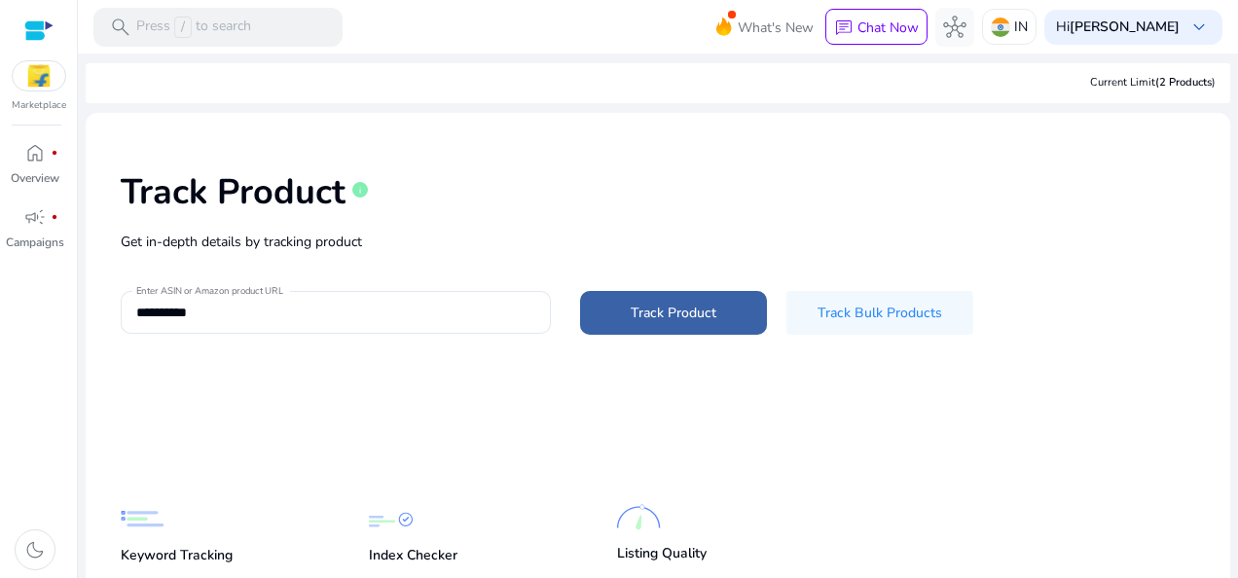
click at [661, 313] on span "Track Product" at bounding box center [674, 313] width 86 height 20
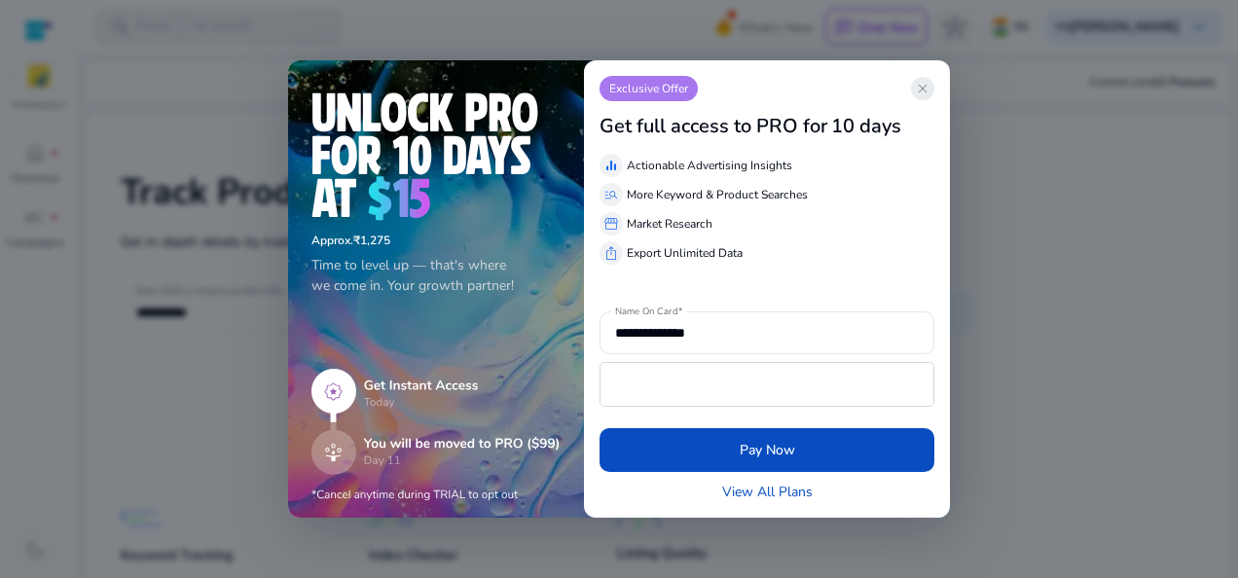
click at [926, 92] on span "close" at bounding box center [923, 89] width 16 height 16
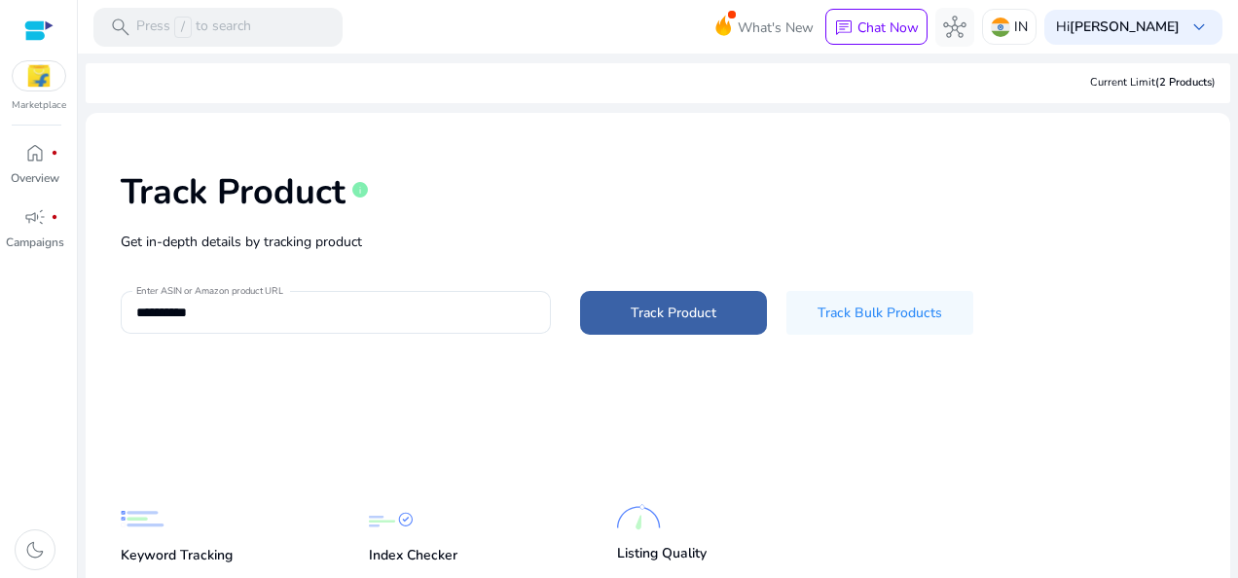
click at [654, 318] on span "Track Product" at bounding box center [674, 313] width 86 height 20
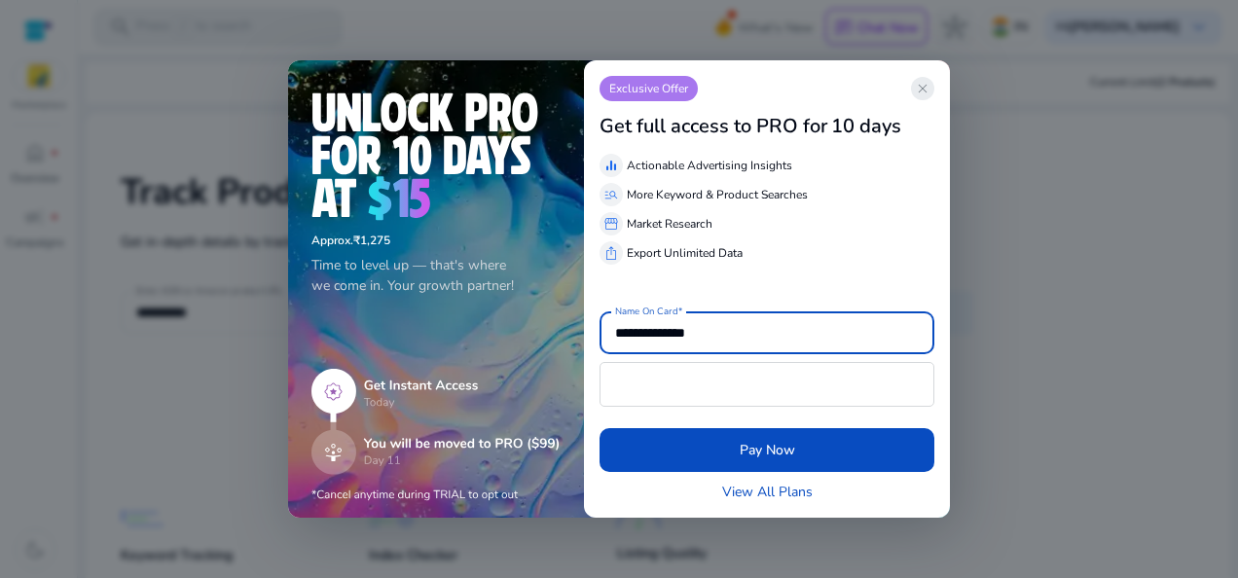
click at [932, 90] on app-icon "close" at bounding box center [922, 88] width 23 height 23
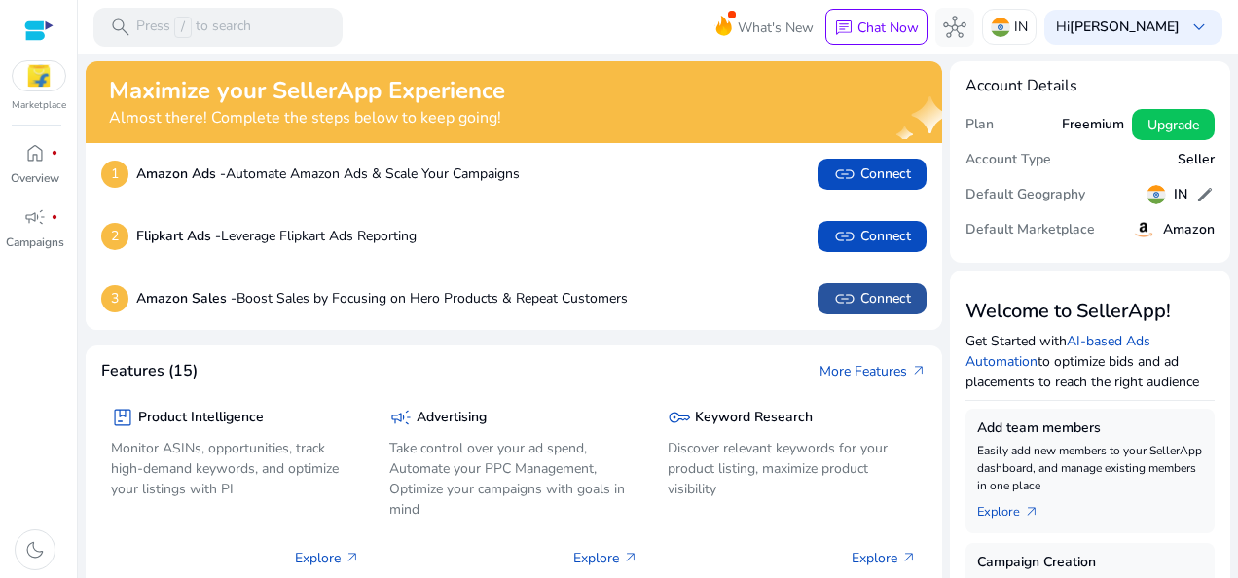
click at [861, 298] on span "link Connect" at bounding box center [872, 298] width 78 height 23
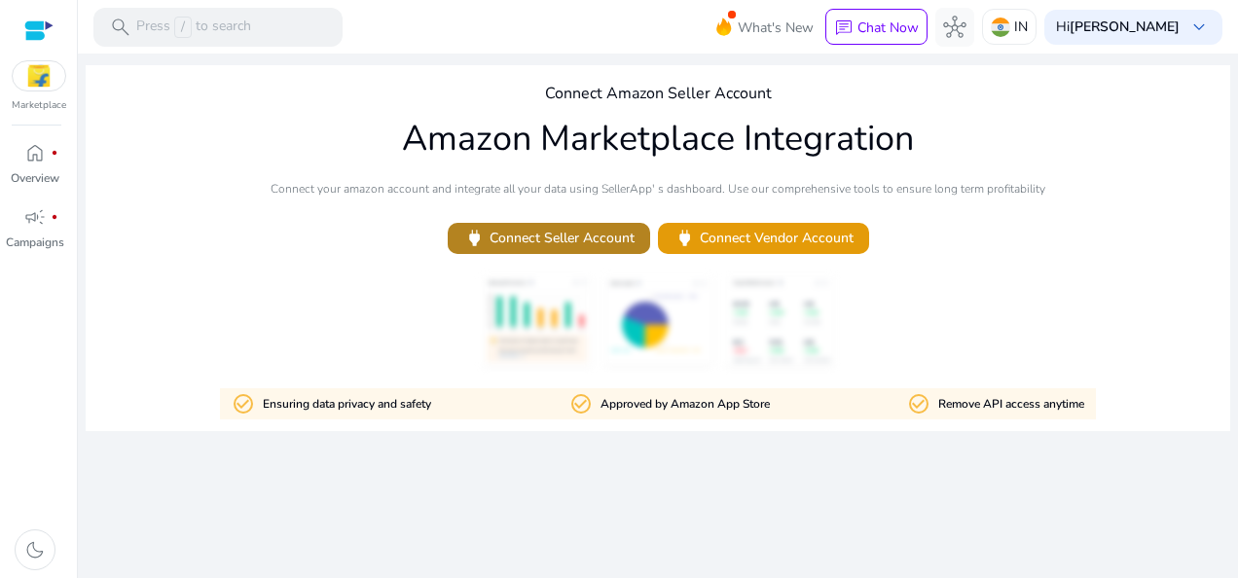
click at [556, 237] on span "power Connect Seller Account" at bounding box center [548, 238] width 171 height 22
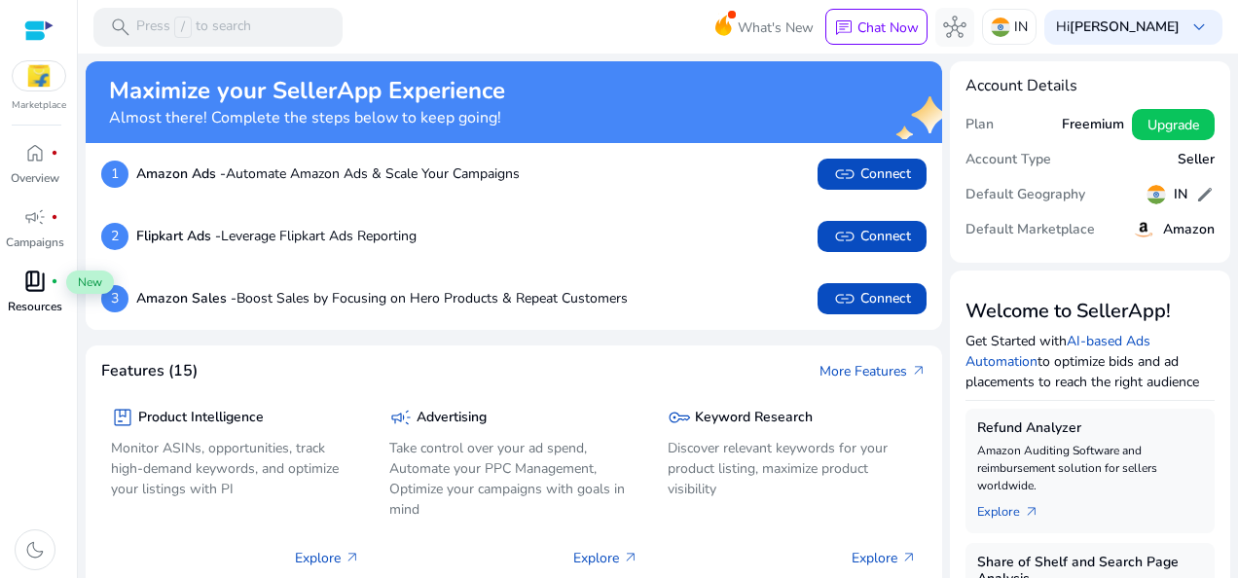
click at [31, 282] on span "book_4" at bounding box center [34, 281] width 23 height 23
